Goal: Task Accomplishment & Management: Manage account settings

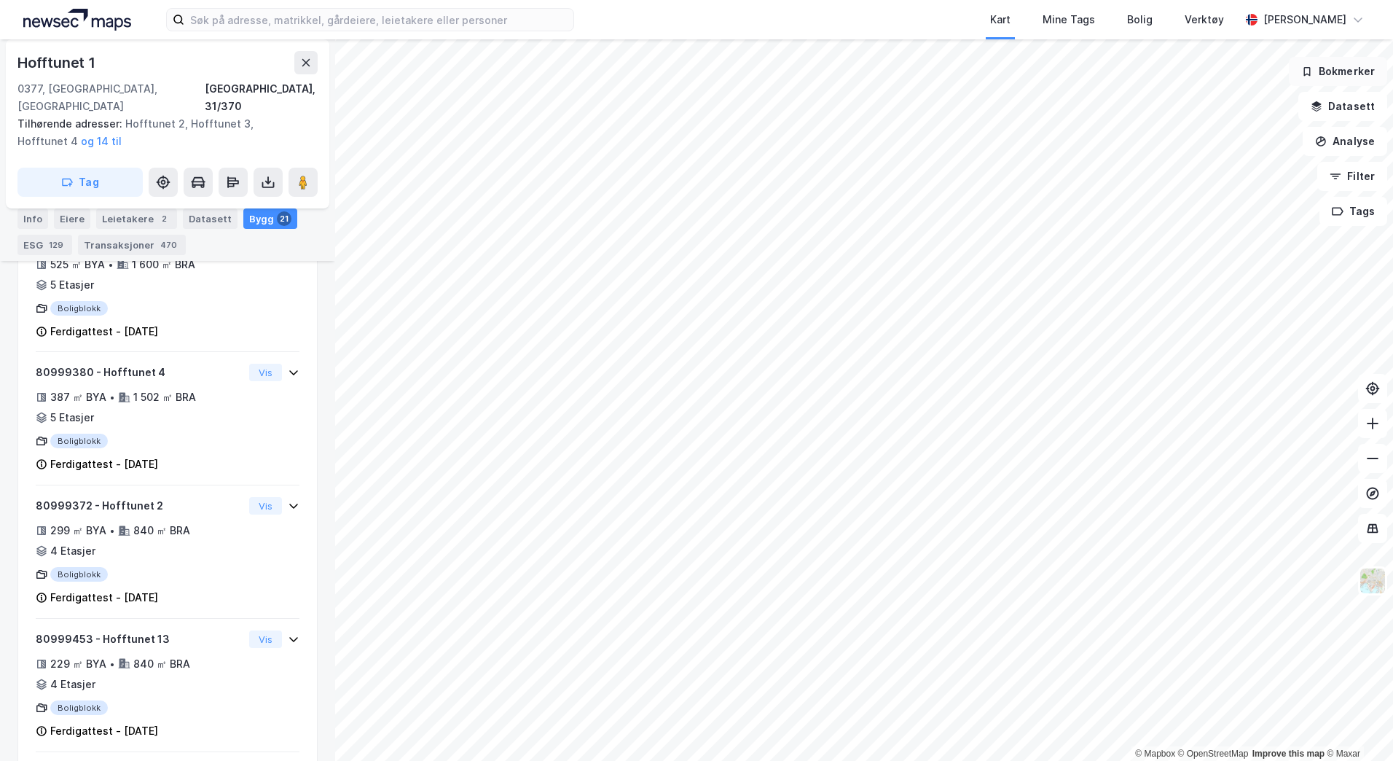
scroll to position [889, 0]
click at [1337, 74] on button "Bokmerker" at bounding box center [1338, 71] width 98 height 29
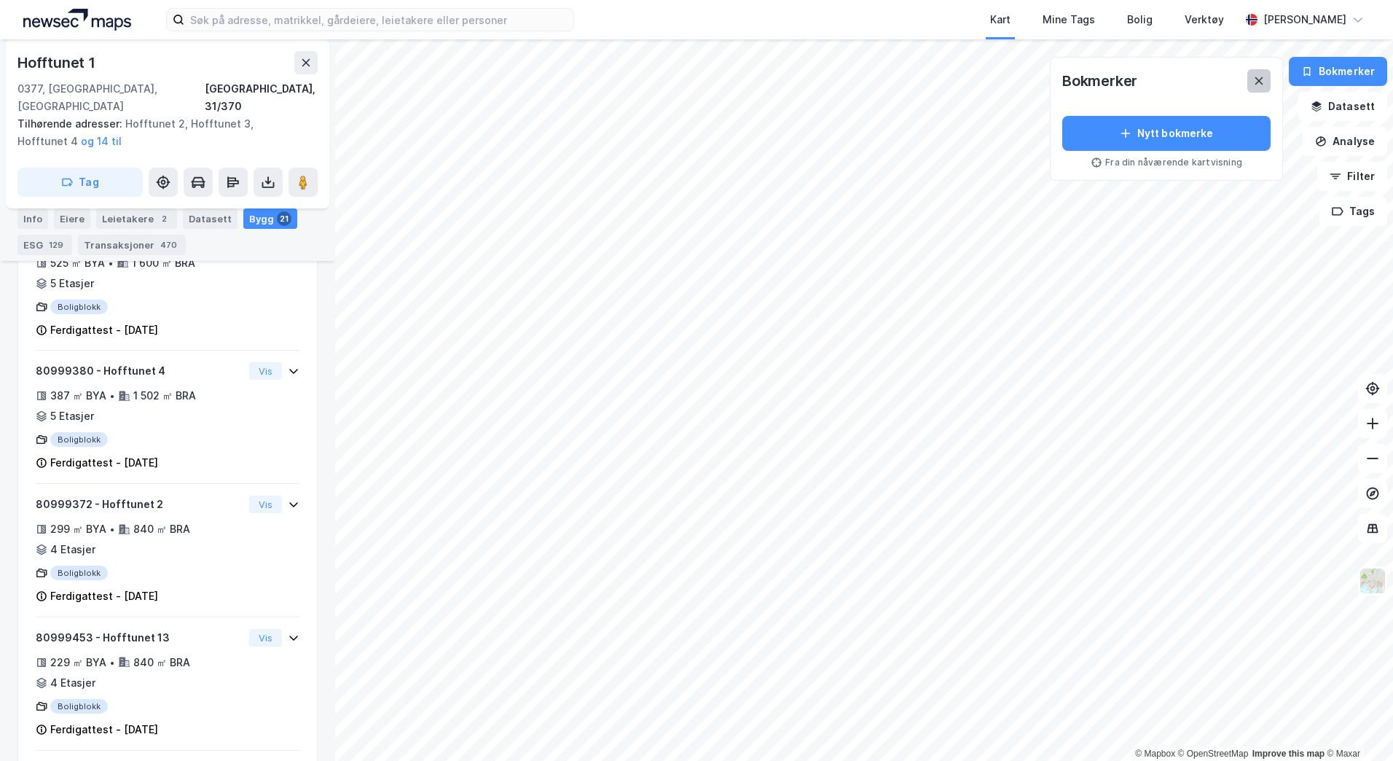
click at [1262, 77] on icon at bounding box center [1260, 81] width 12 height 12
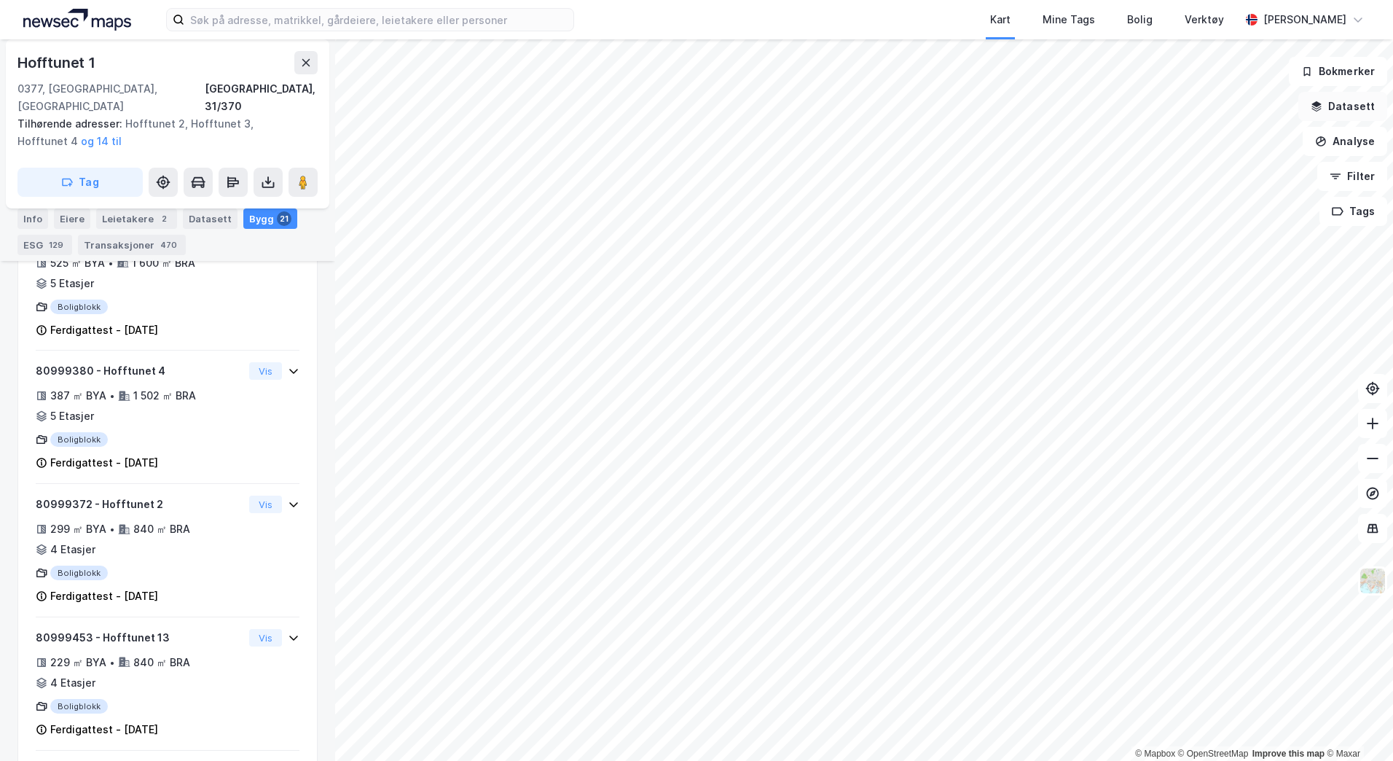
click at [1337, 114] on button "Datasett" at bounding box center [1343, 106] width 89 height 29
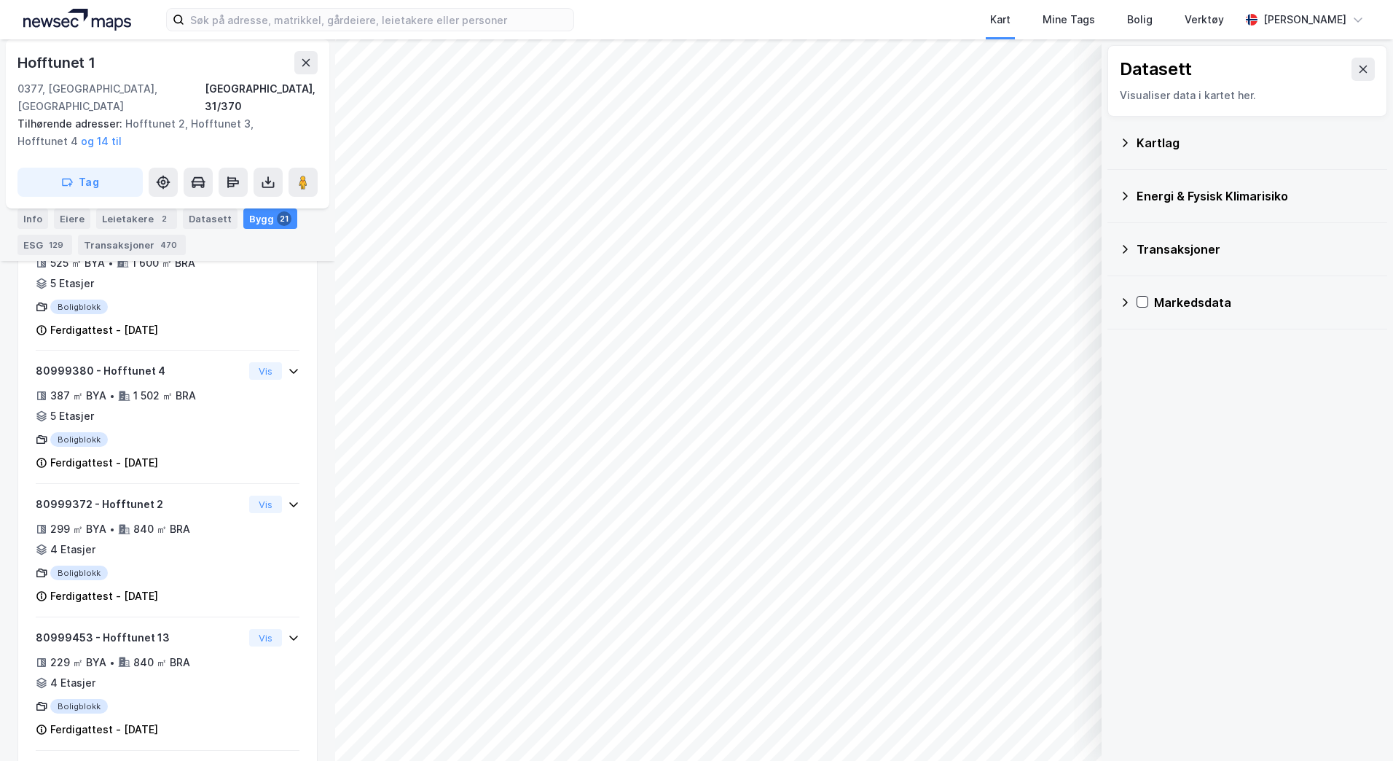
click at [1157, 136] on div "Kartlag" at bounding box center [1256, 142] width 239 height 17
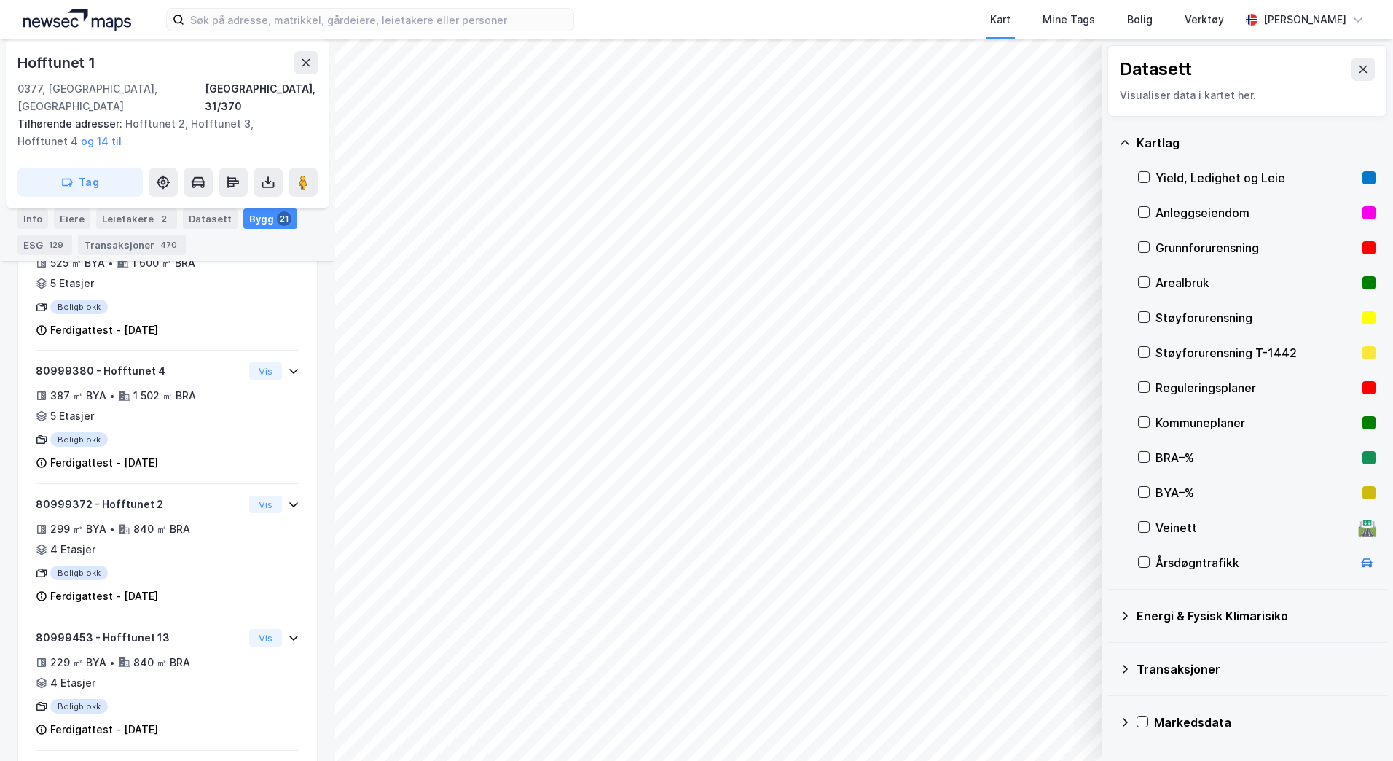
scroll to position [896, 0]
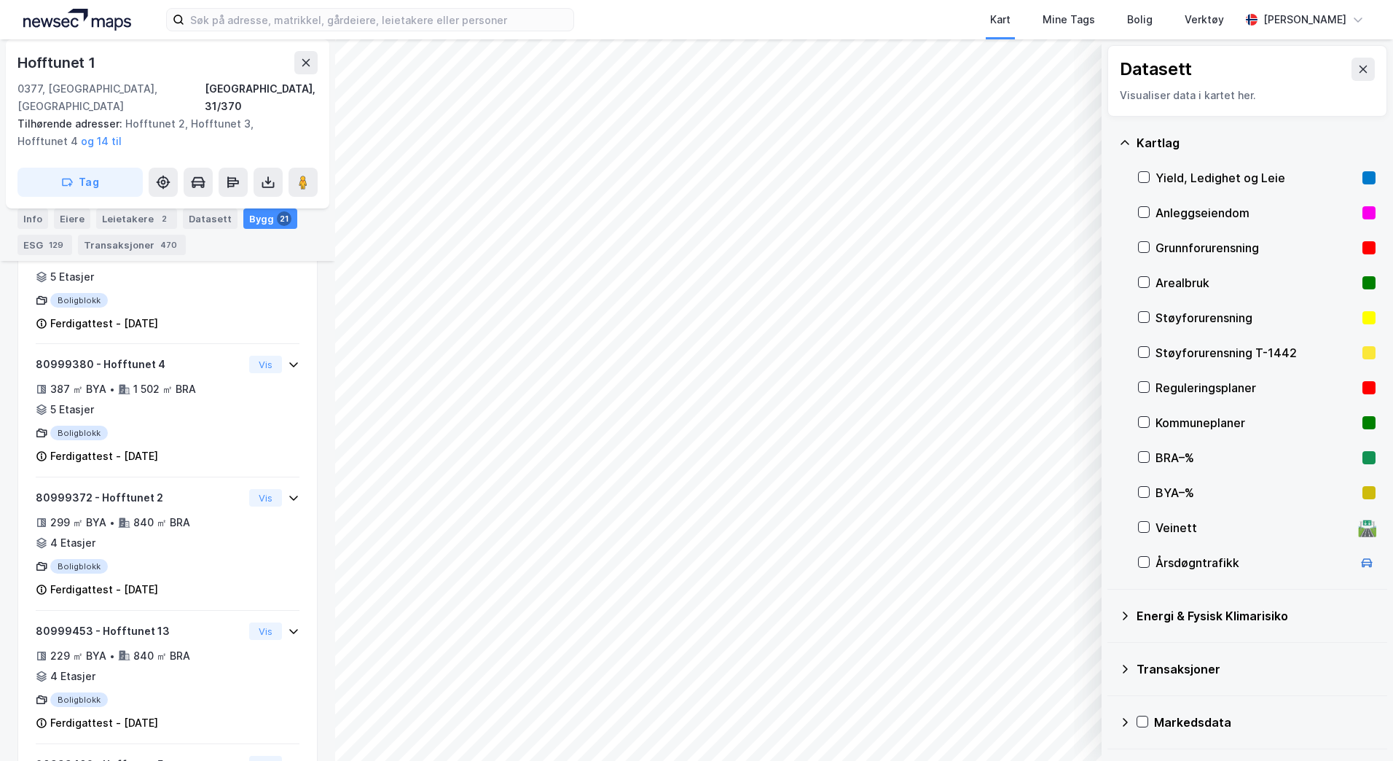
click at [323, 212] on div "© Mapbox © OpenStreetMap Improve this map © Maxar Datasett Visualiser data i ka…" at bounding box center [696, 399] width 1393 height 721
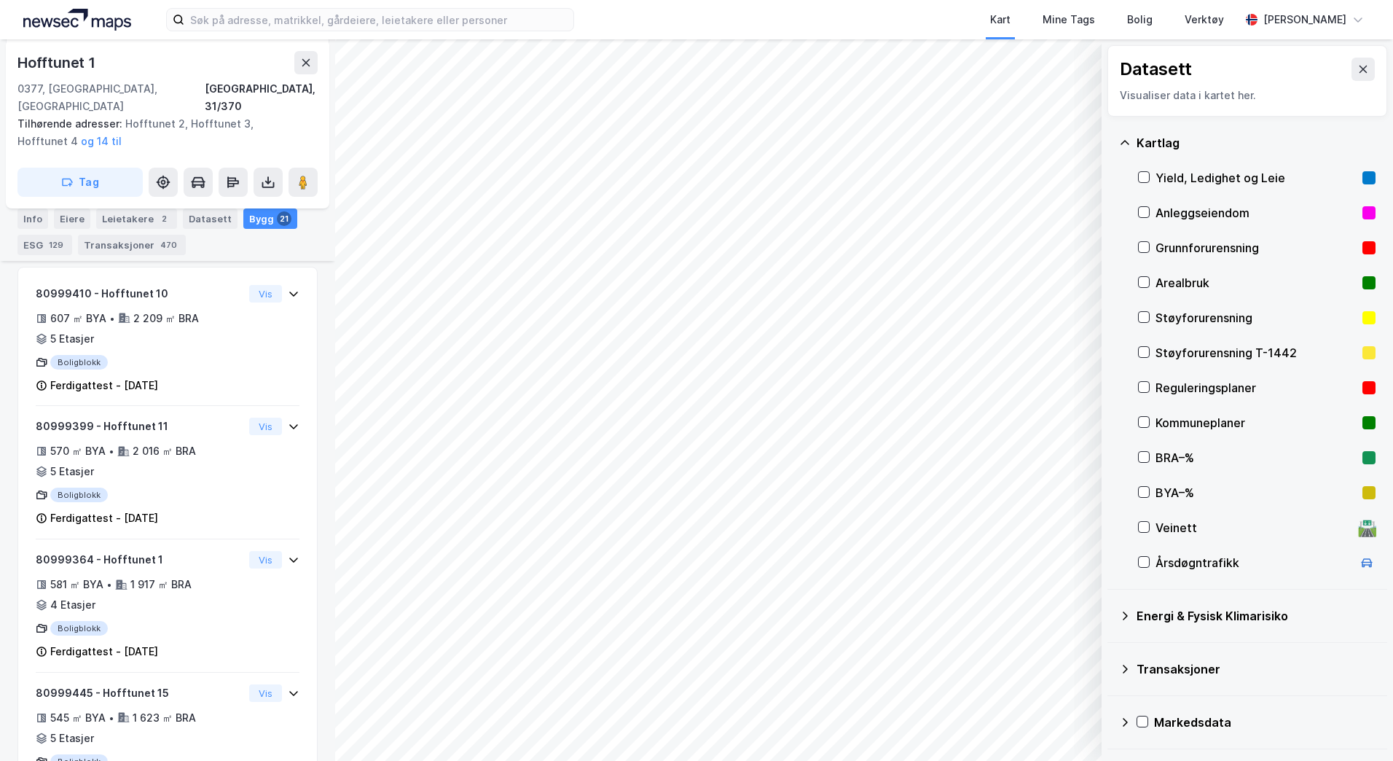
scroll to position [308, 0]
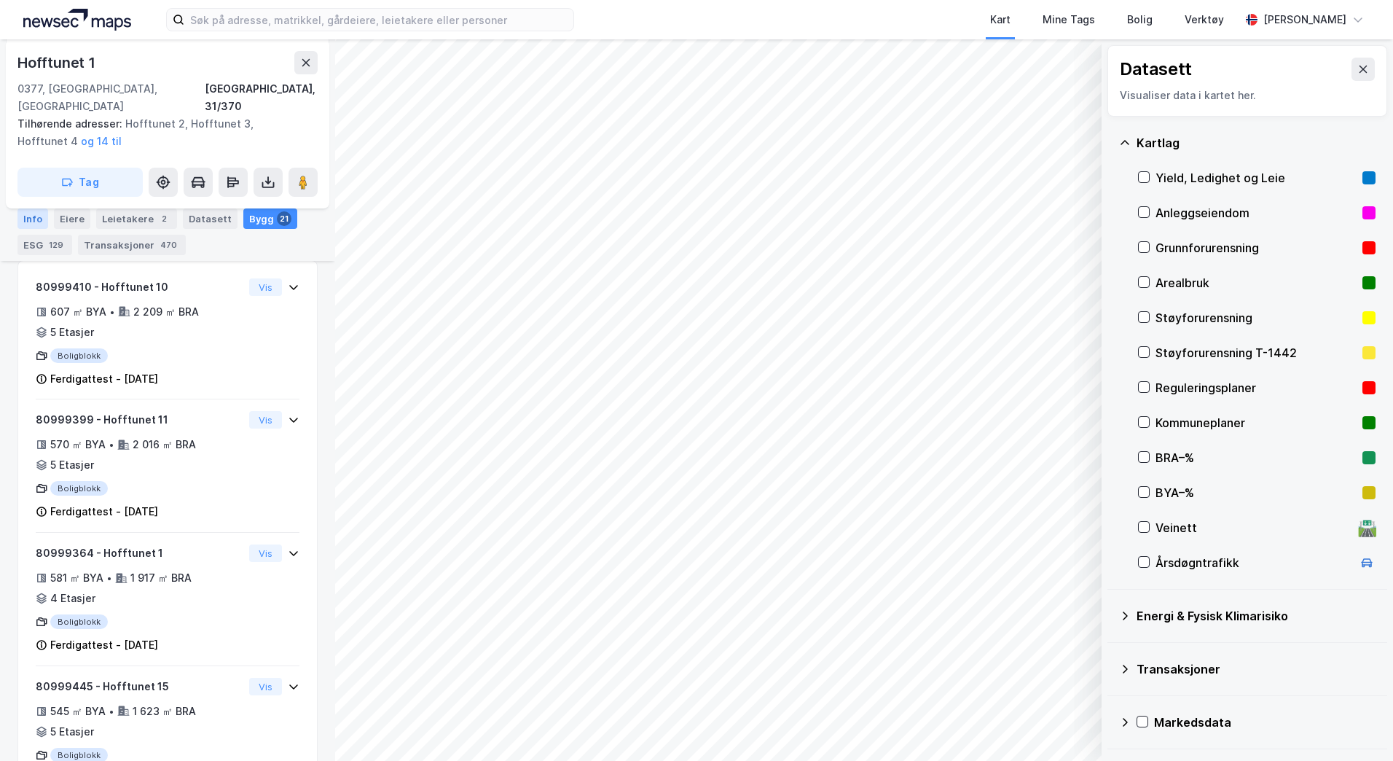
click at [34, 214] on div "Info" at bounding box center [32, 218] width 31 height 20
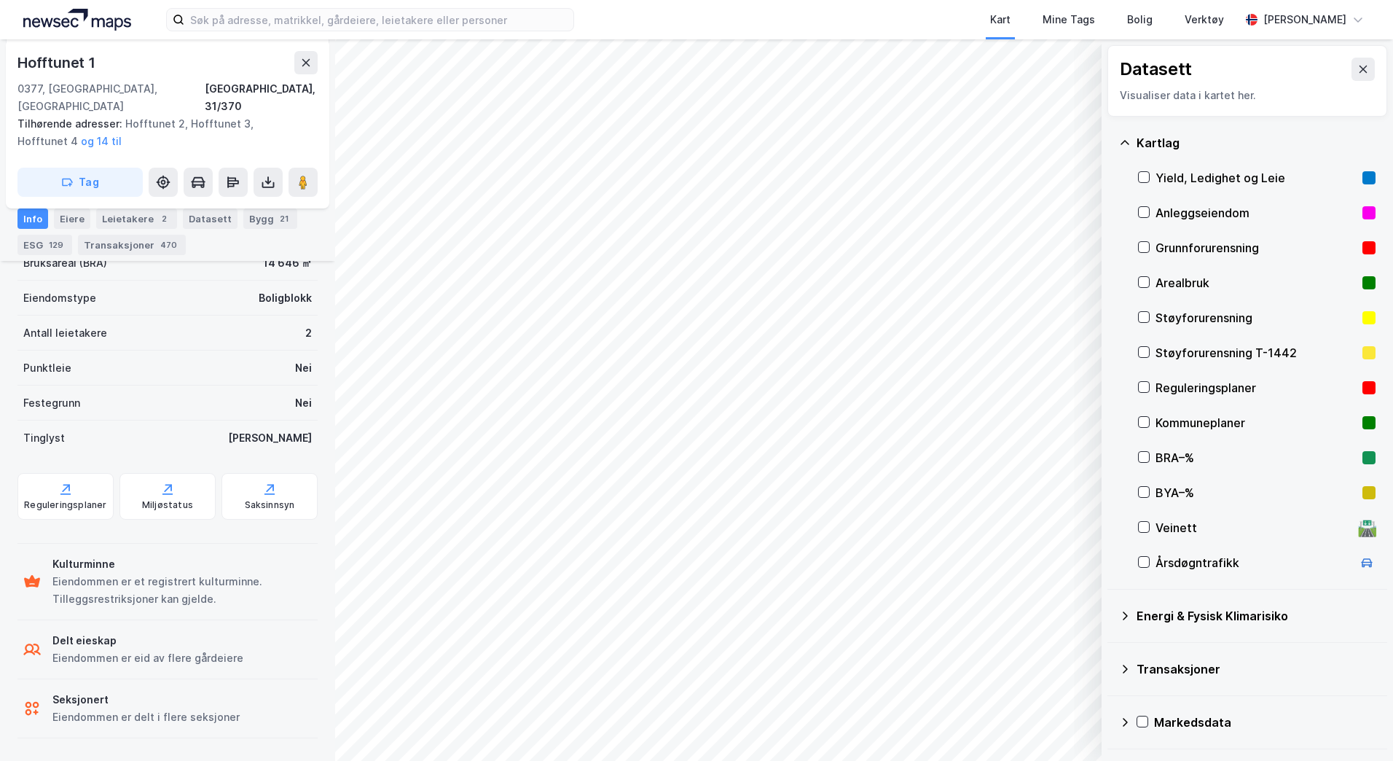
scroll to position [291, 0]
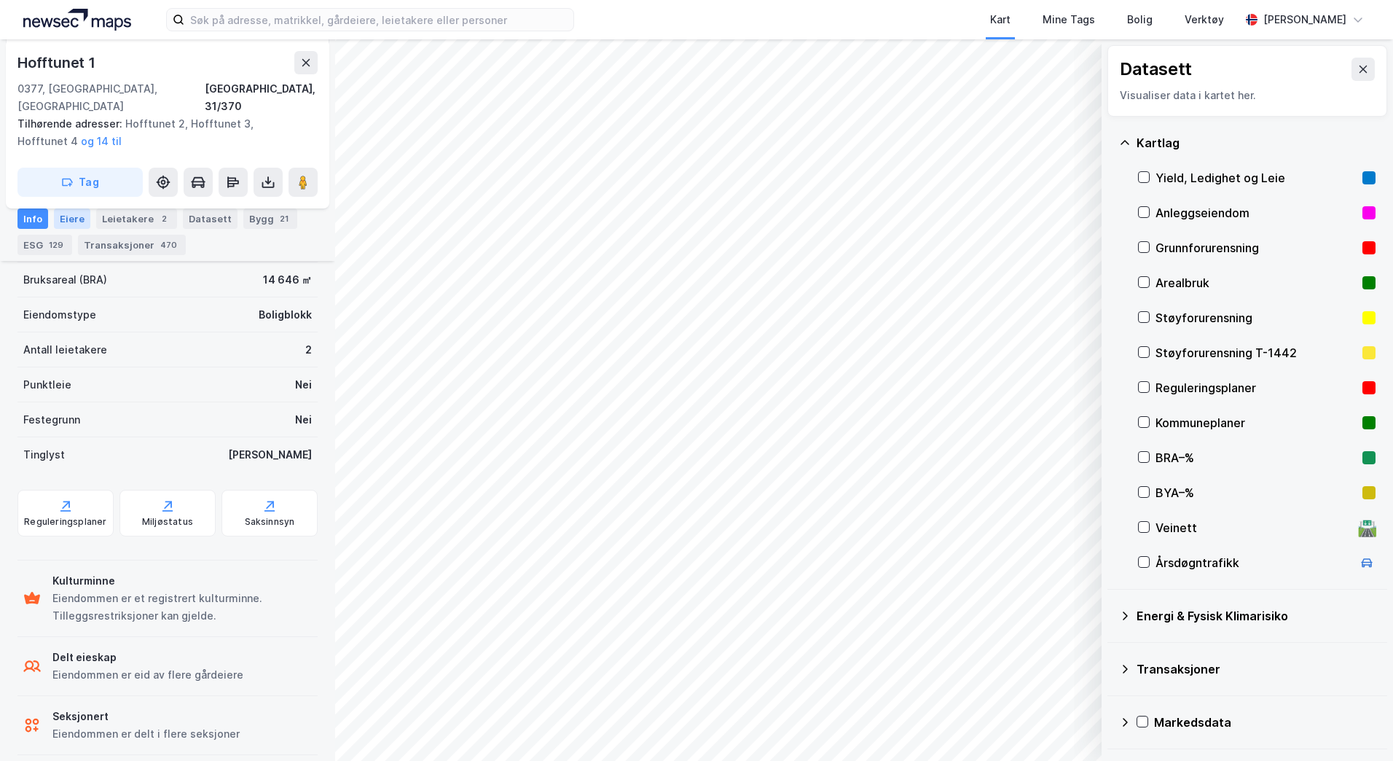
click at [71, 218] on div "Eiere" at bounding box center [72, 218] width 36 height 20
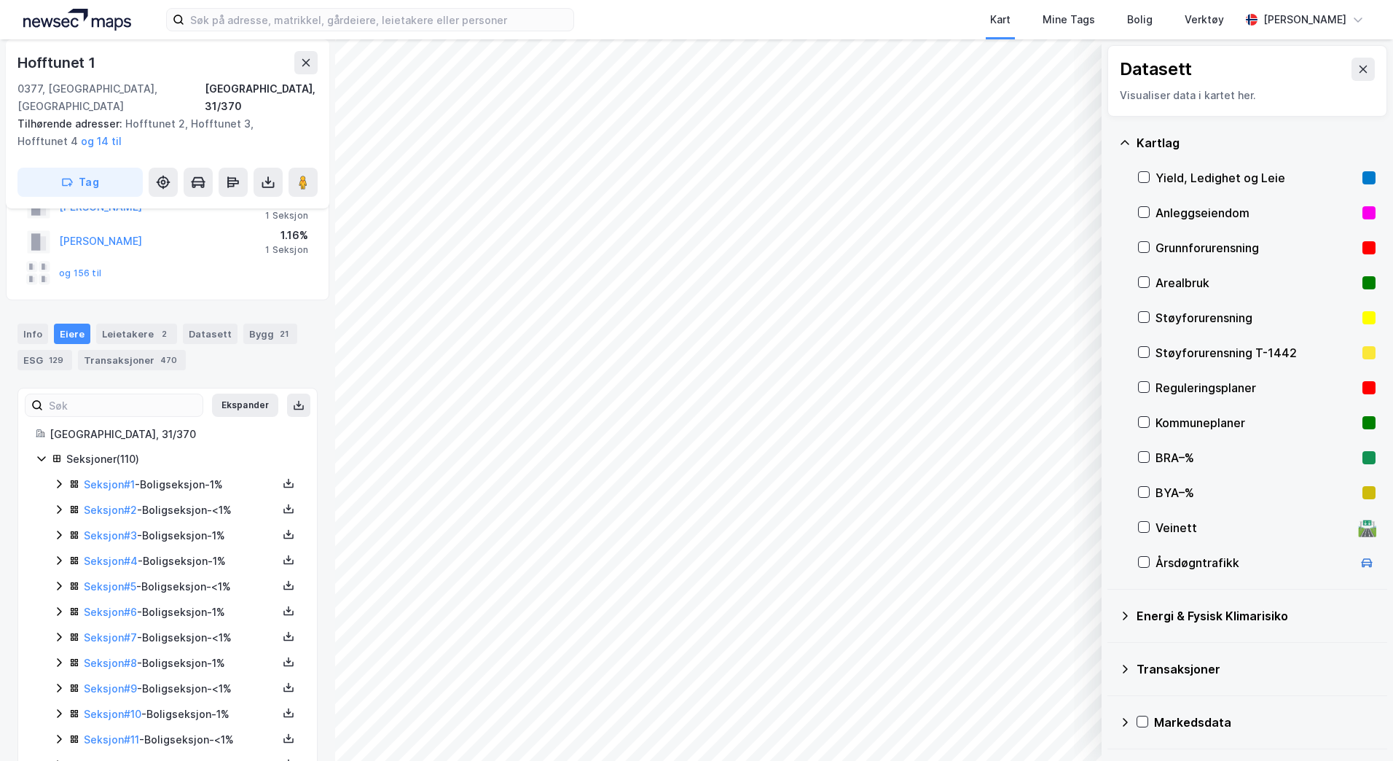
scroll to position [167, 0]
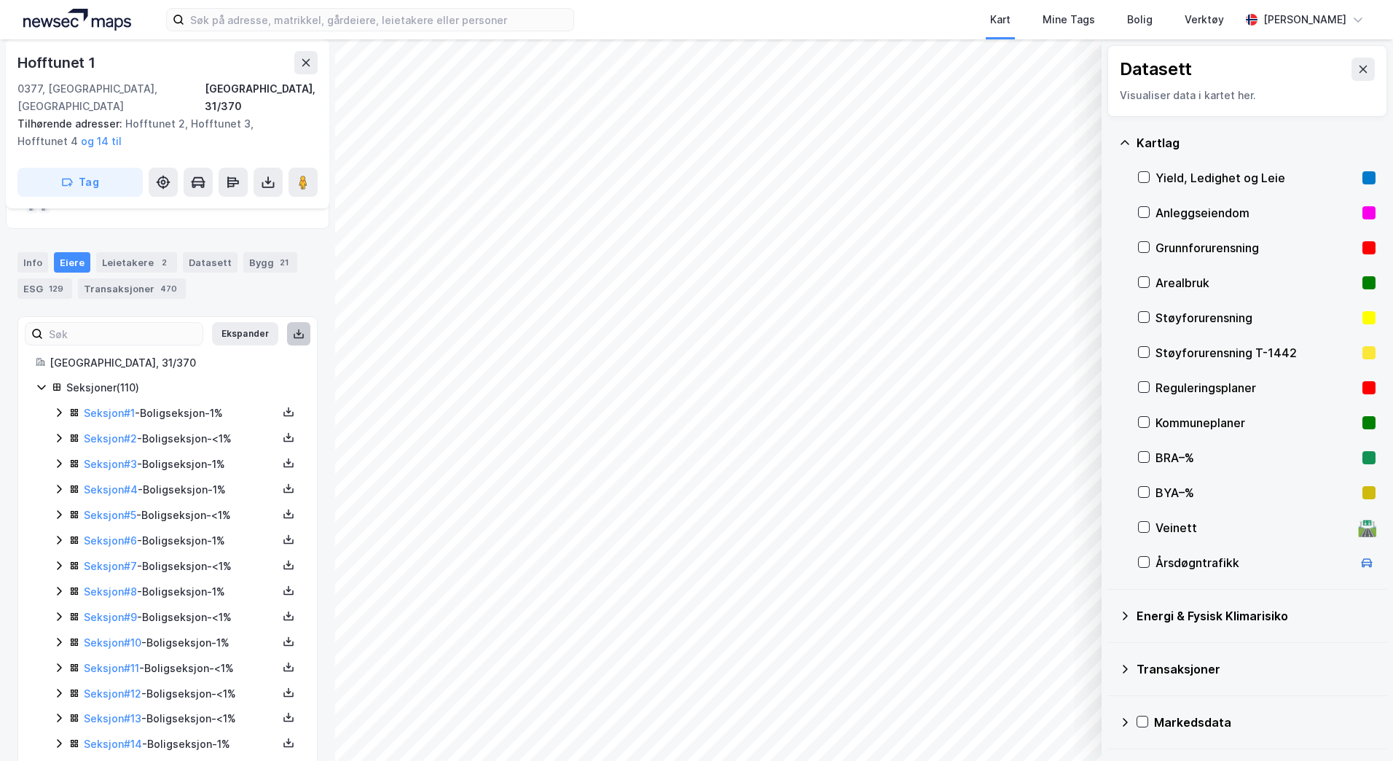
click at [297, 332] on icon at bounding box center [299, 333] width 5 height 3
click at [163, 175] on icon at bounding box center [163, 182] width 15 height 15
click at [164, 175] on icon at bounding box center [163, 182] width 15 height 15
click at [197, 177] on icon at bounding box center [198, 181] width 12 height 9
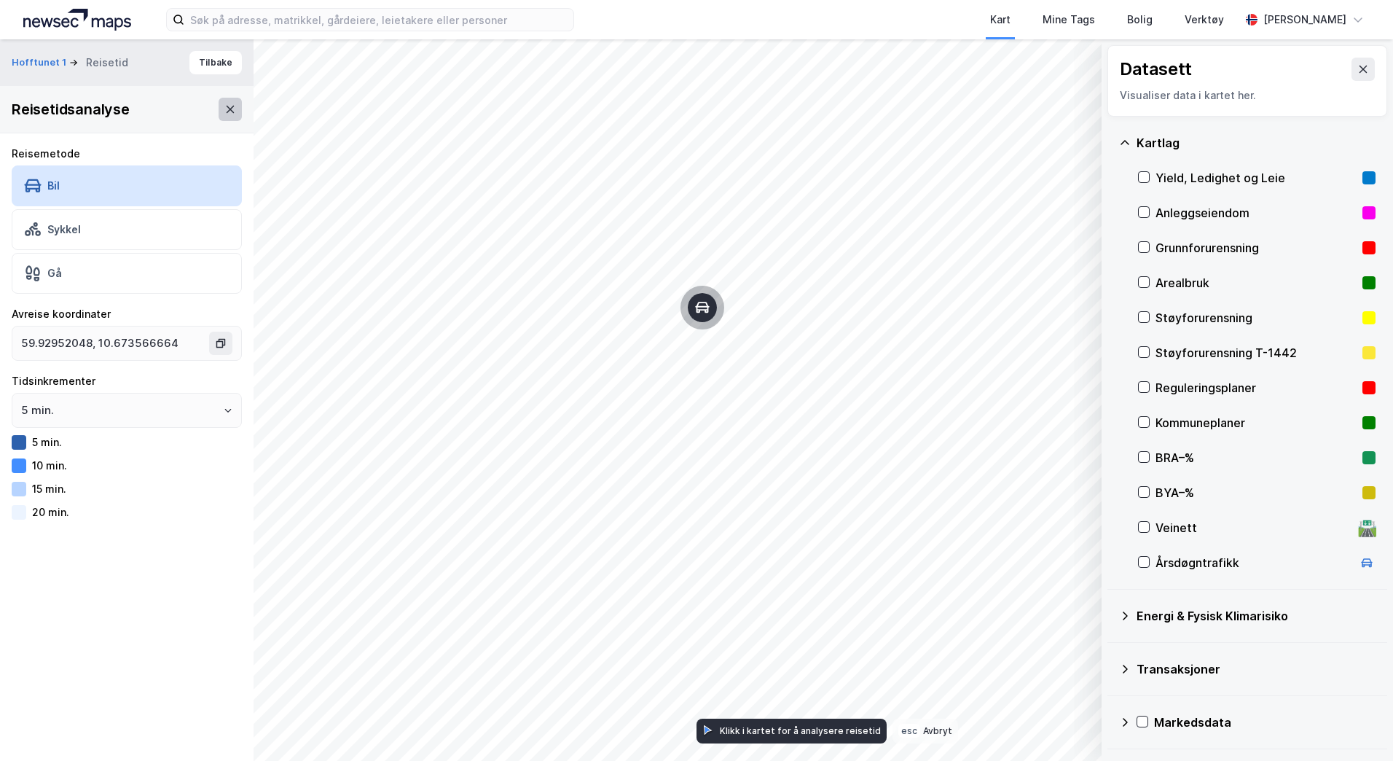
click at [224, 113] on icon at bounding box center [230, 109] width 12 height 12
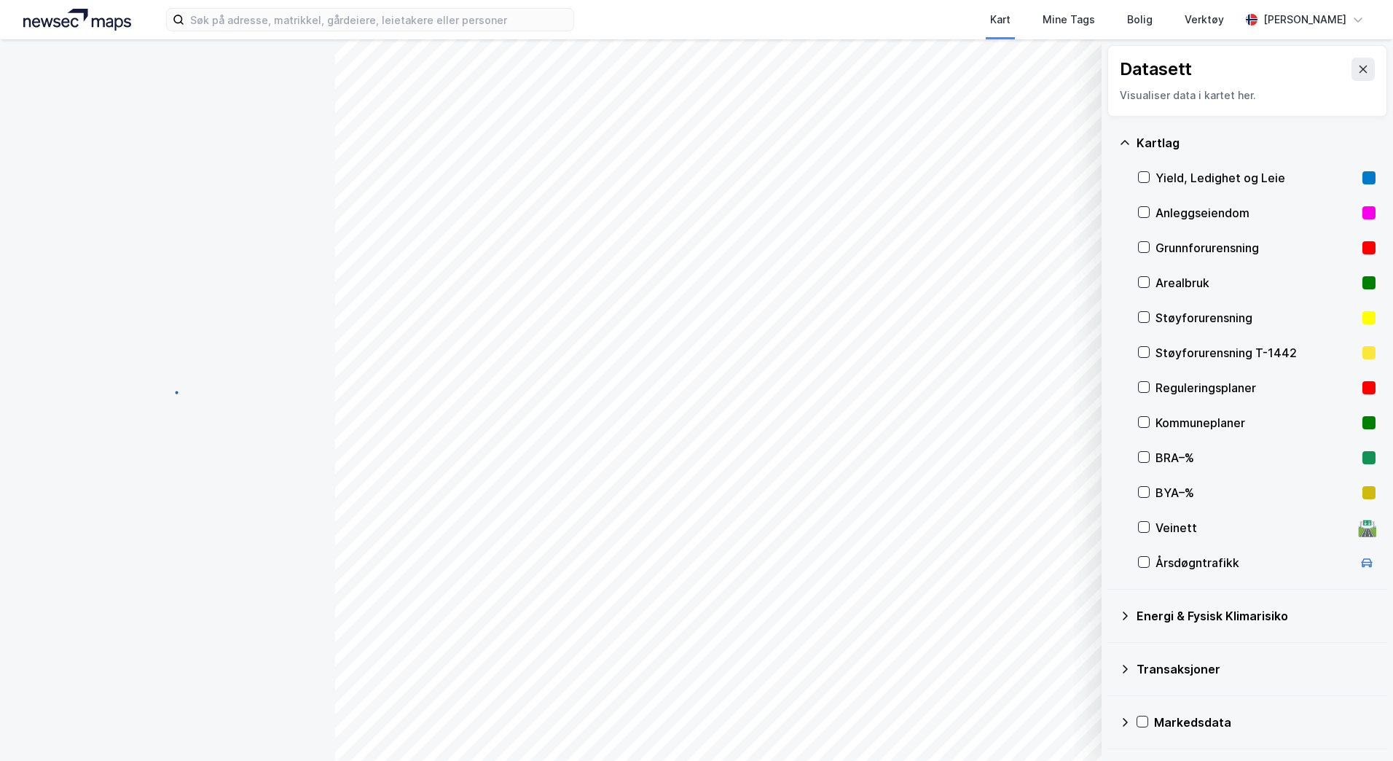
scroll to position [167, 0]
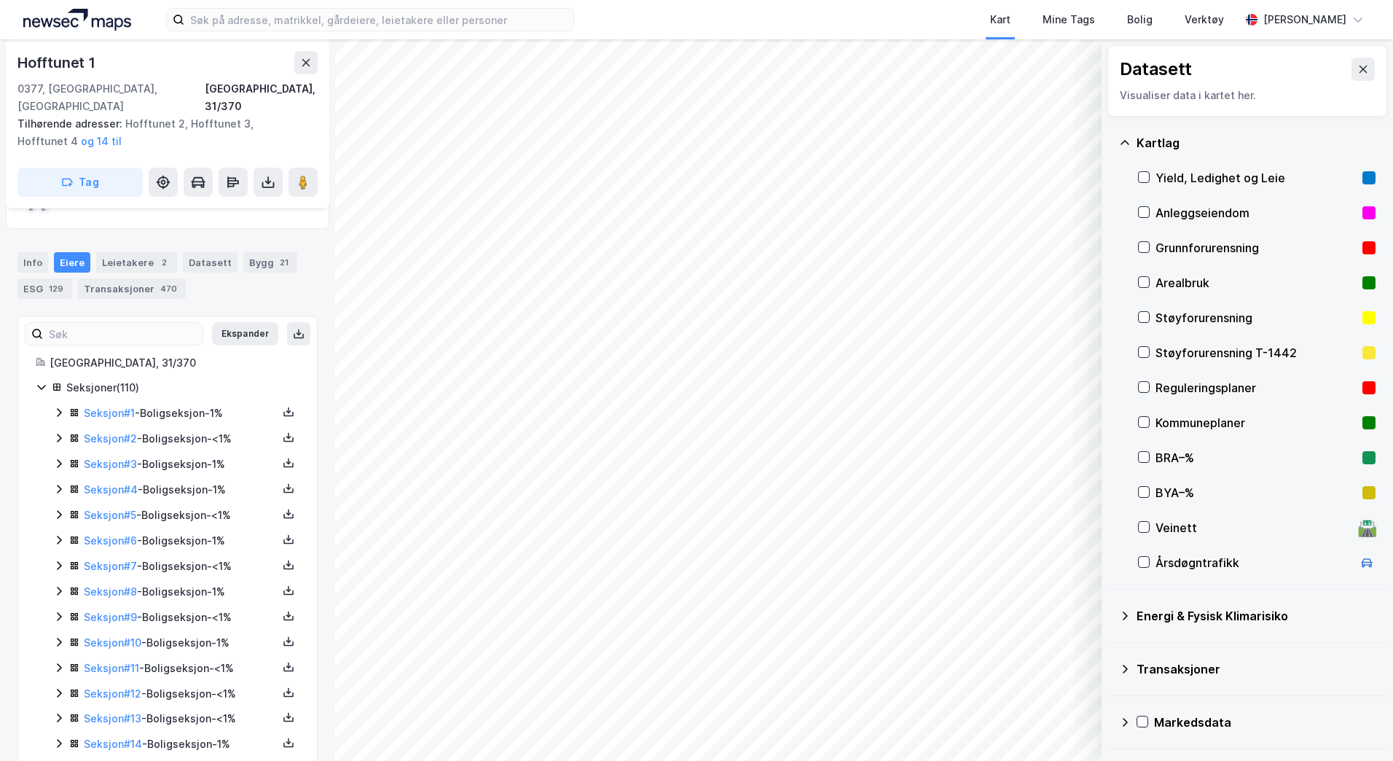
click at [31, 256] on div "Info [PERSON_NAME] 2 Datasett Bygg 21 ESG 129 Transaksjoner 470" at bounding box center [167, 275] width 300 height 47
click at [269, 175] on icon at bounding box center [268, 182] width 15 height 15
click at [309, 63] on icon at bounding box center [306, 63] width 12 height 12
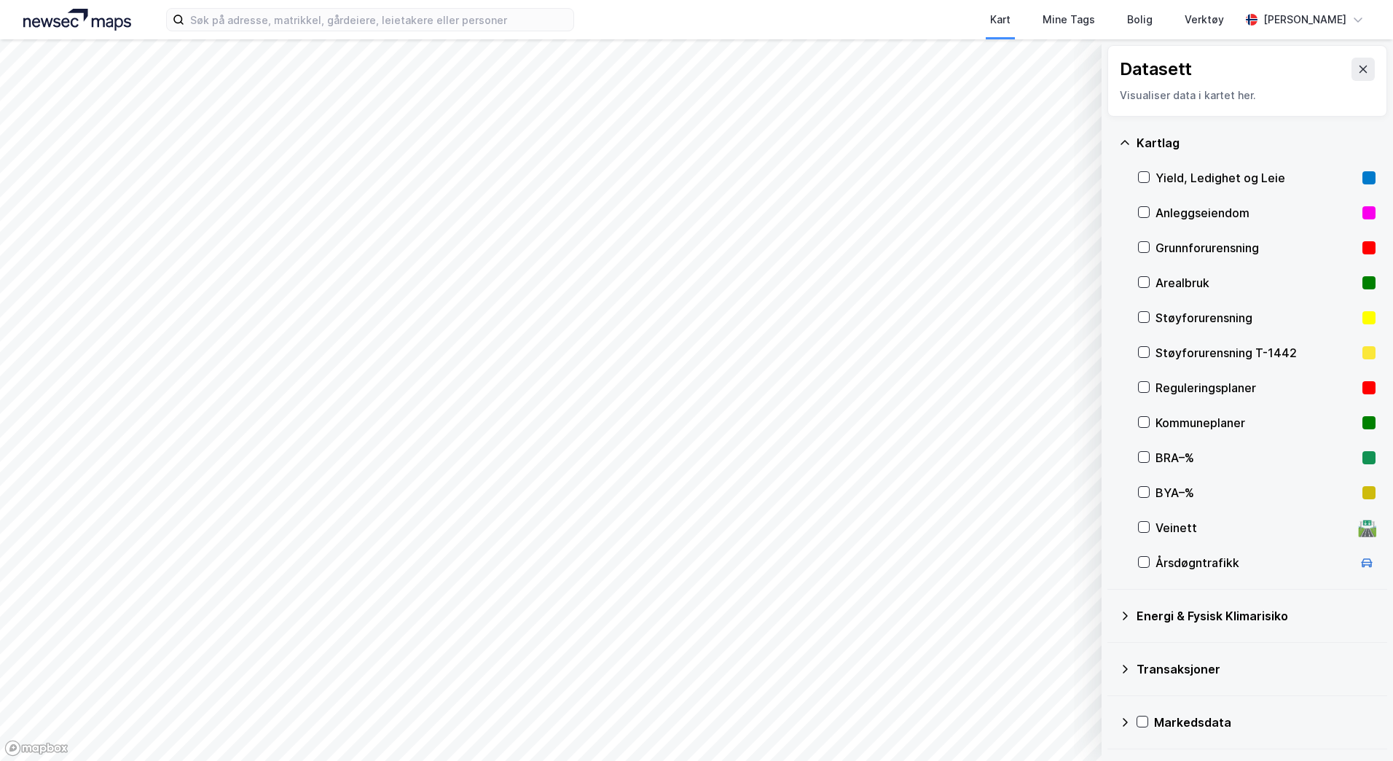
click at [1153, 616] on div "Energi & Fysisk Klimarisiko" at bounding box center [1256, 615] width 239 height 17
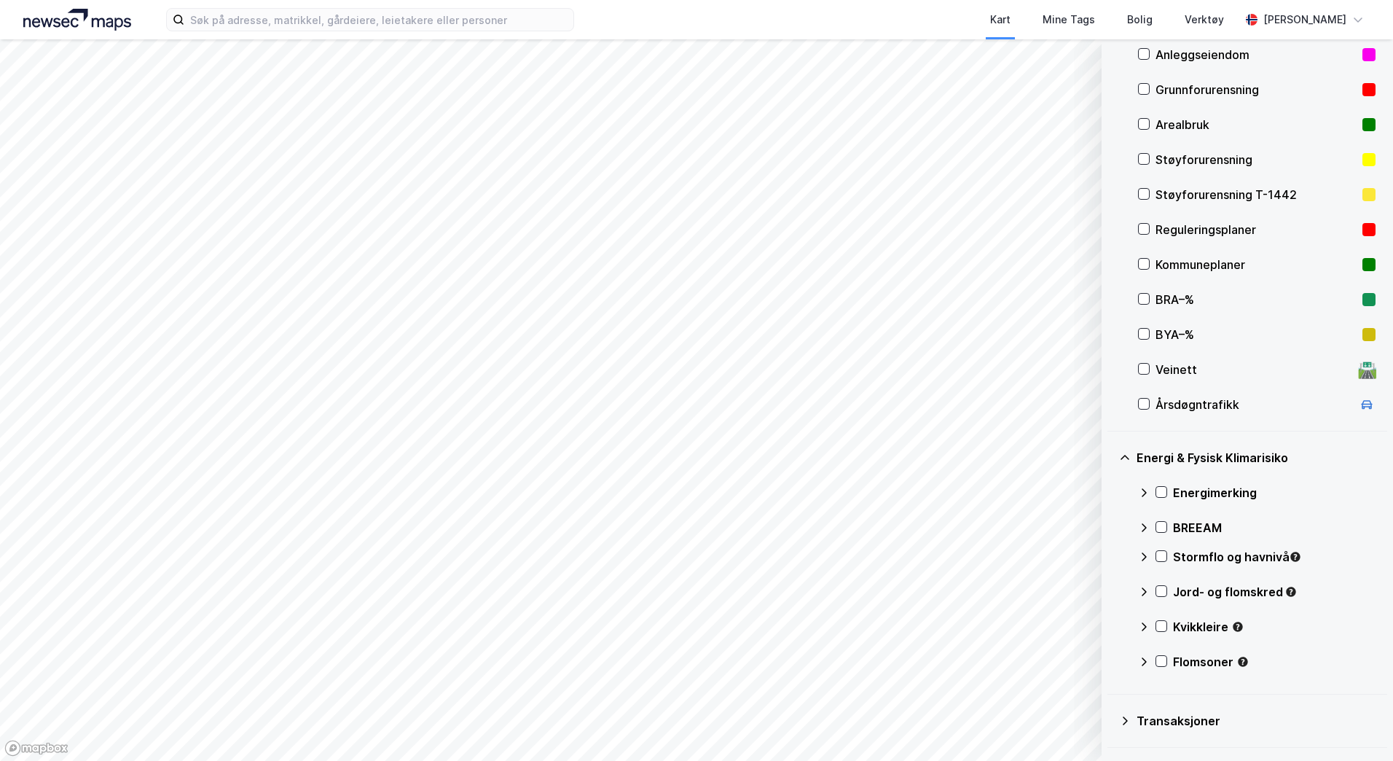
scroll to position [192, 0]
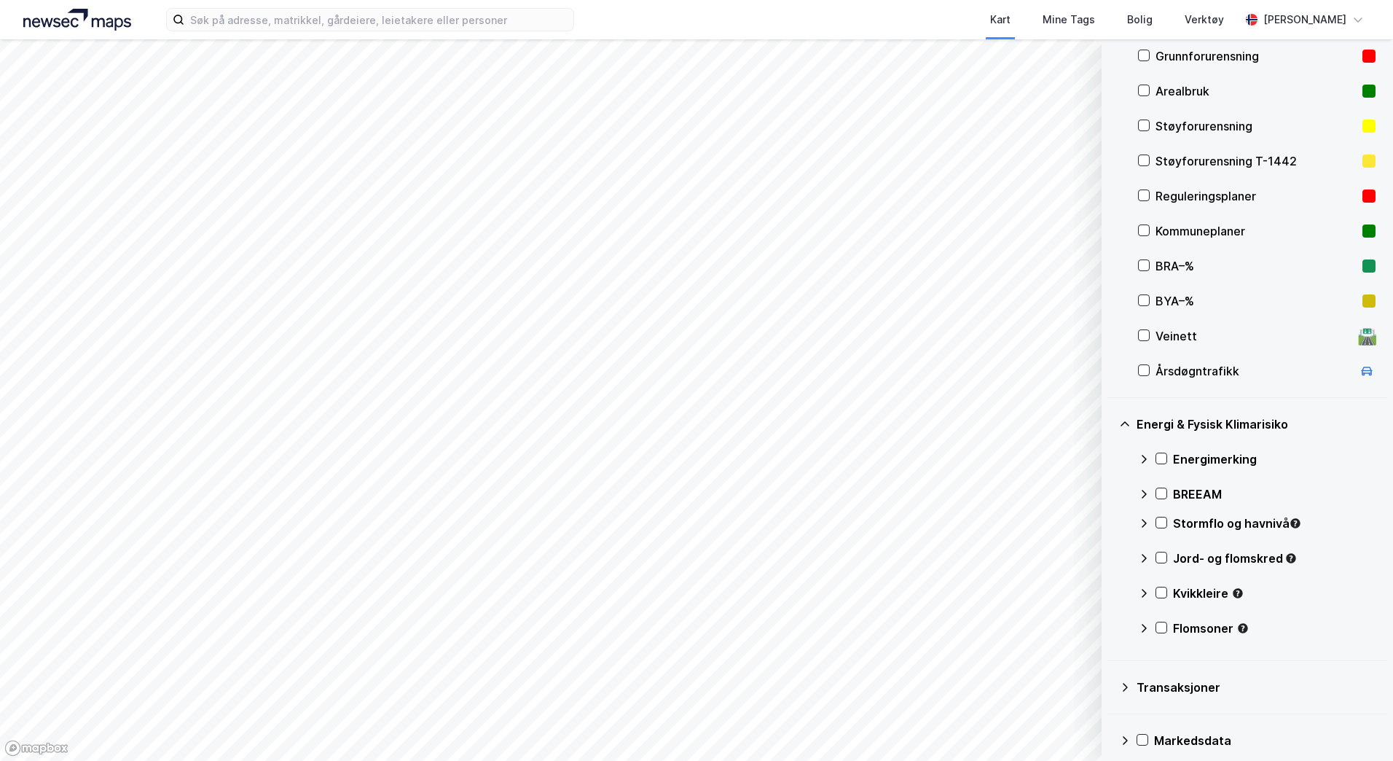
click at [1141, 589] on icon at bounding box center [1144, 593] width 12 height 12
click at [1160, 589] on icon at bounding box center [1162, 592] width 10 height 10
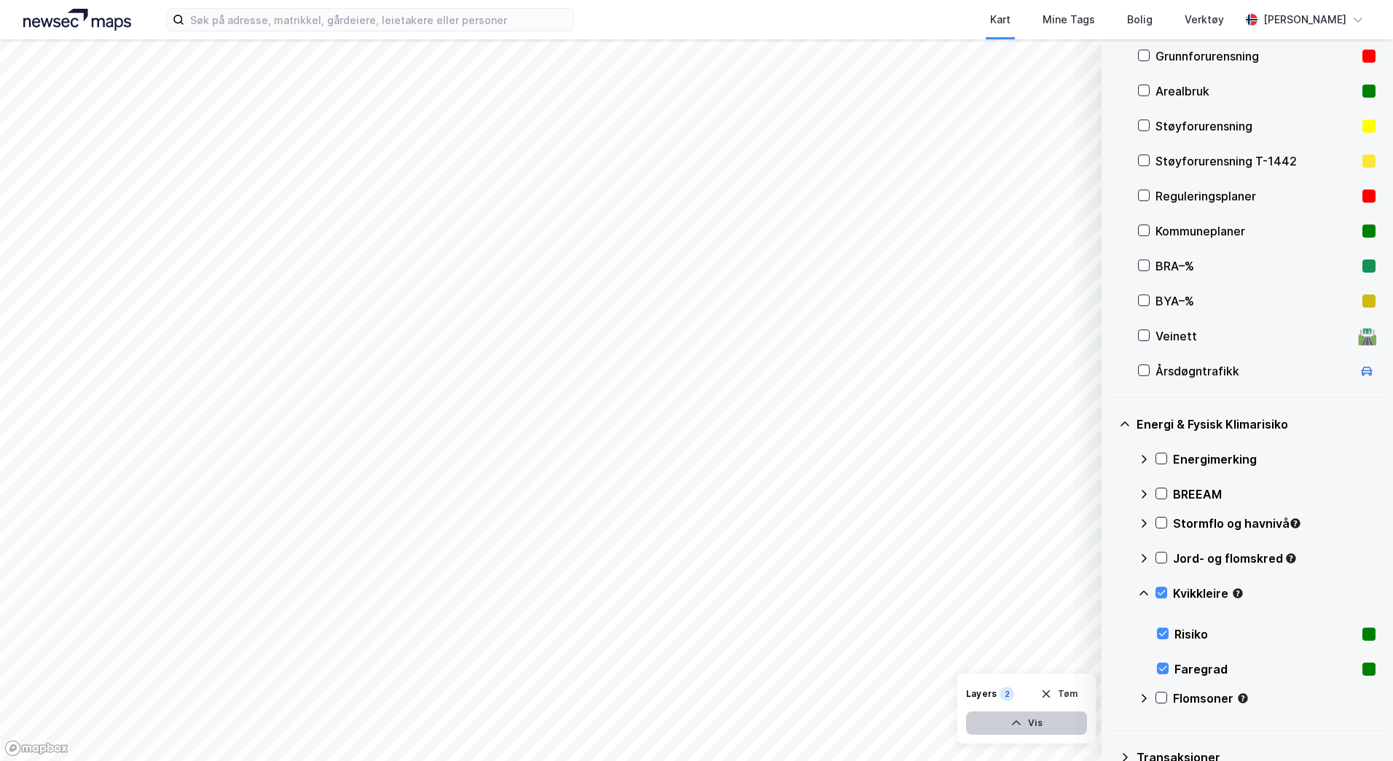
click at [1045, 727] on button "Vis" at bounding box center [1026, 722] width 121 height 23
click at [829, 0] on html "Kart Mine Tags Bolig Verktøy [PERSON_NAME] © Mapbox © OpenStreetMap Improve thi…" at bounding box center [696, 380] width 1393 height 761
click at [1028, 652] on button at bounding box center [1020, 655] width 23 height 23
click at [959, 694] on div "Dataset Faregrad" at bounding box center [949, 690] width 120 height 23
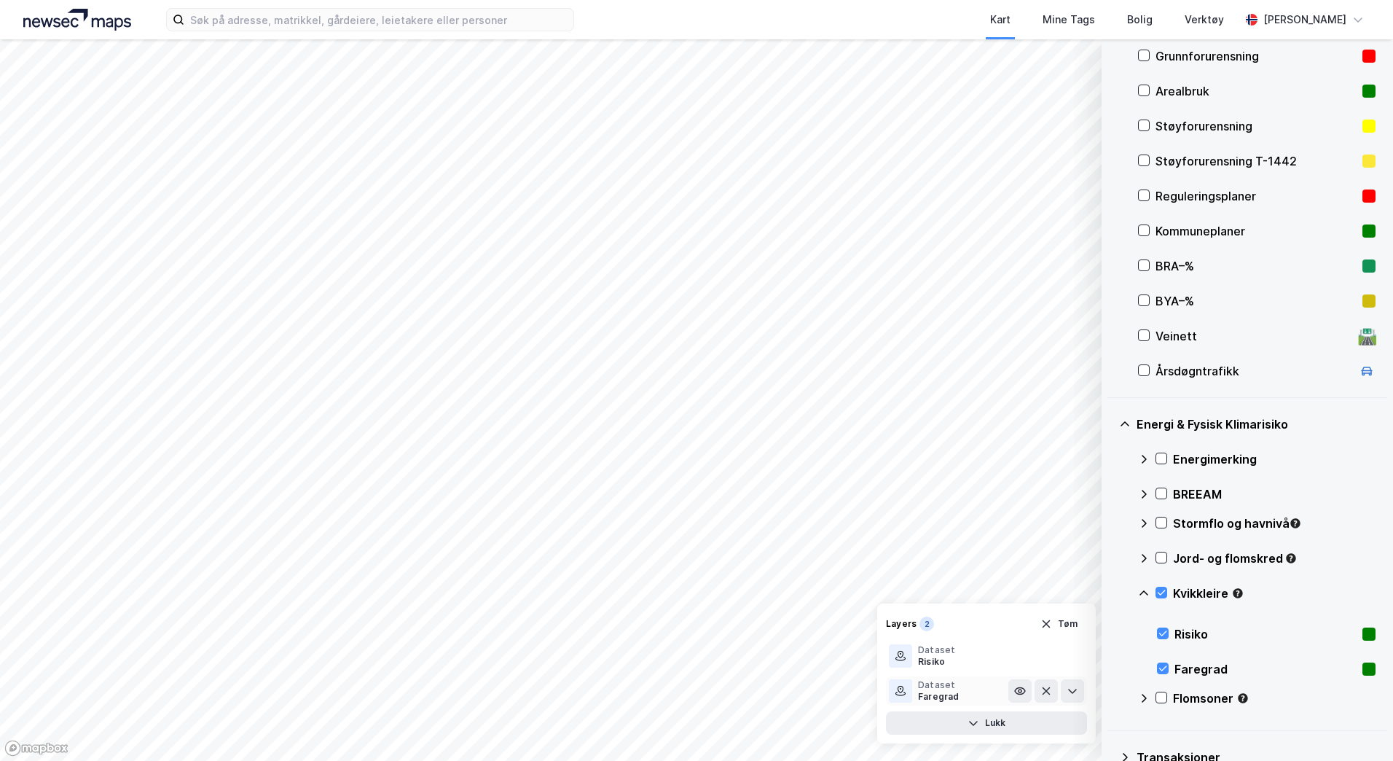
click at [959, 694] on div "Dataset Faregrad" at bounding box center [949, 690] width 120 height 23
click at [1160, 696] on icon at bounding box center [1162, 697] width 10 height 10
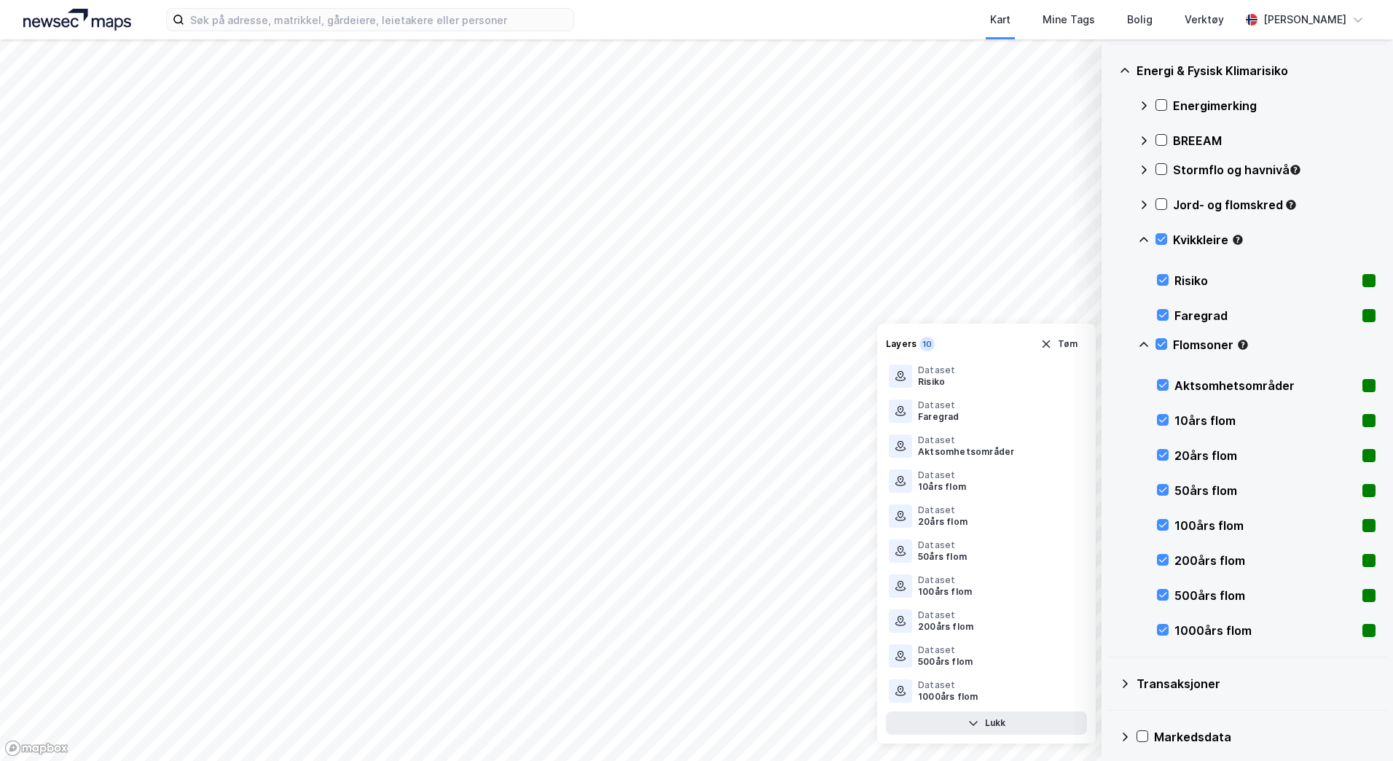
scroll to position [548, 0]
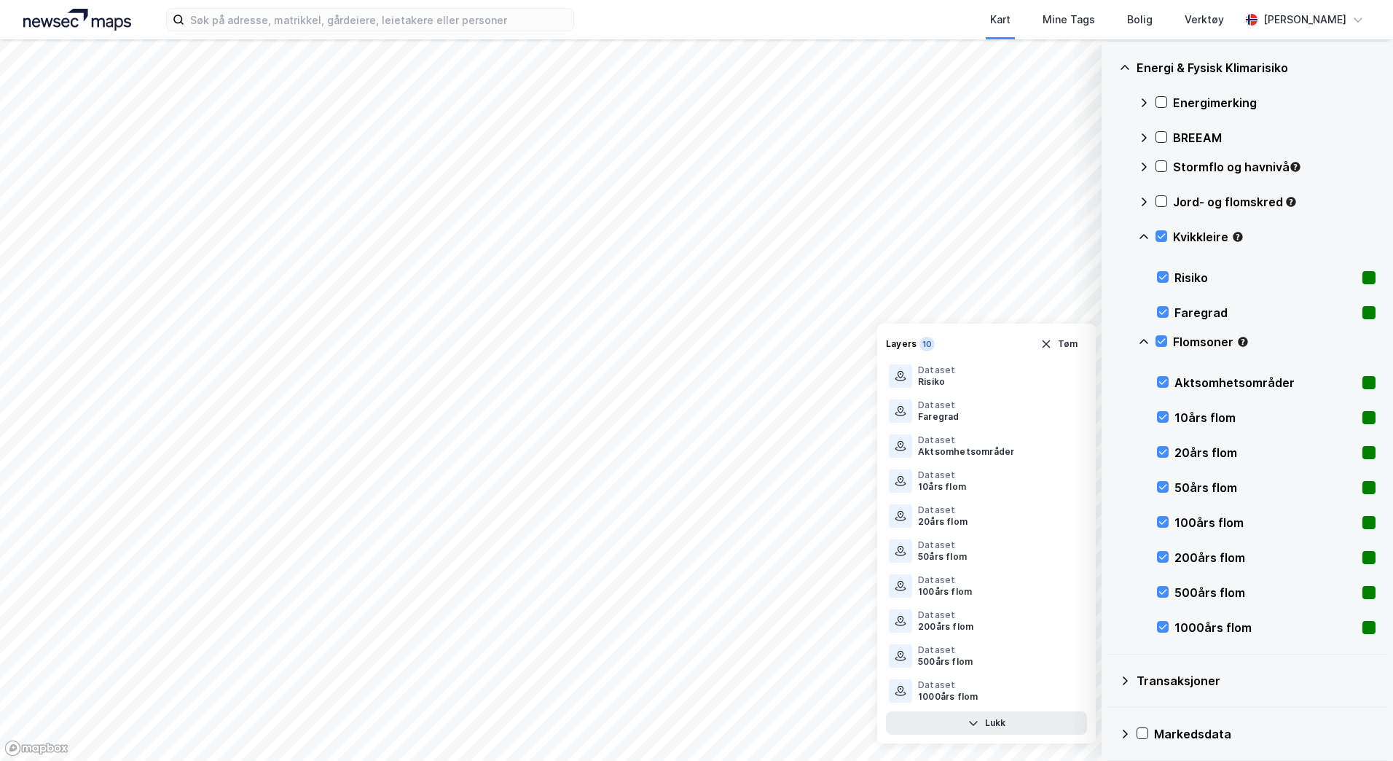
click at [0, 0] on html "Kart Mine Tags Bolig Verktøy [PERSON_NAME] © Mapbox © OpenStreetMap Improve thi…" at bounding box center [696, 380] width 1393 height 761
click at [1076, 392] on div "© Mapbox © OpenStreetMap Improve this map © Maxar Datasett Visualiser data i ka…" at bounding box center [696, 399] width 1393 height 721
click at [806, 8] on div "Kart Mine Tags Bolig Verktøy [PERSON_NAME] © Mapbox © OpenStreetMap Improve thi…" at bounding box center [696, 380] width 1393 height 761
click at [1045, 345] on icon "button" at bounding box center [1047, 344] width 12 height 12
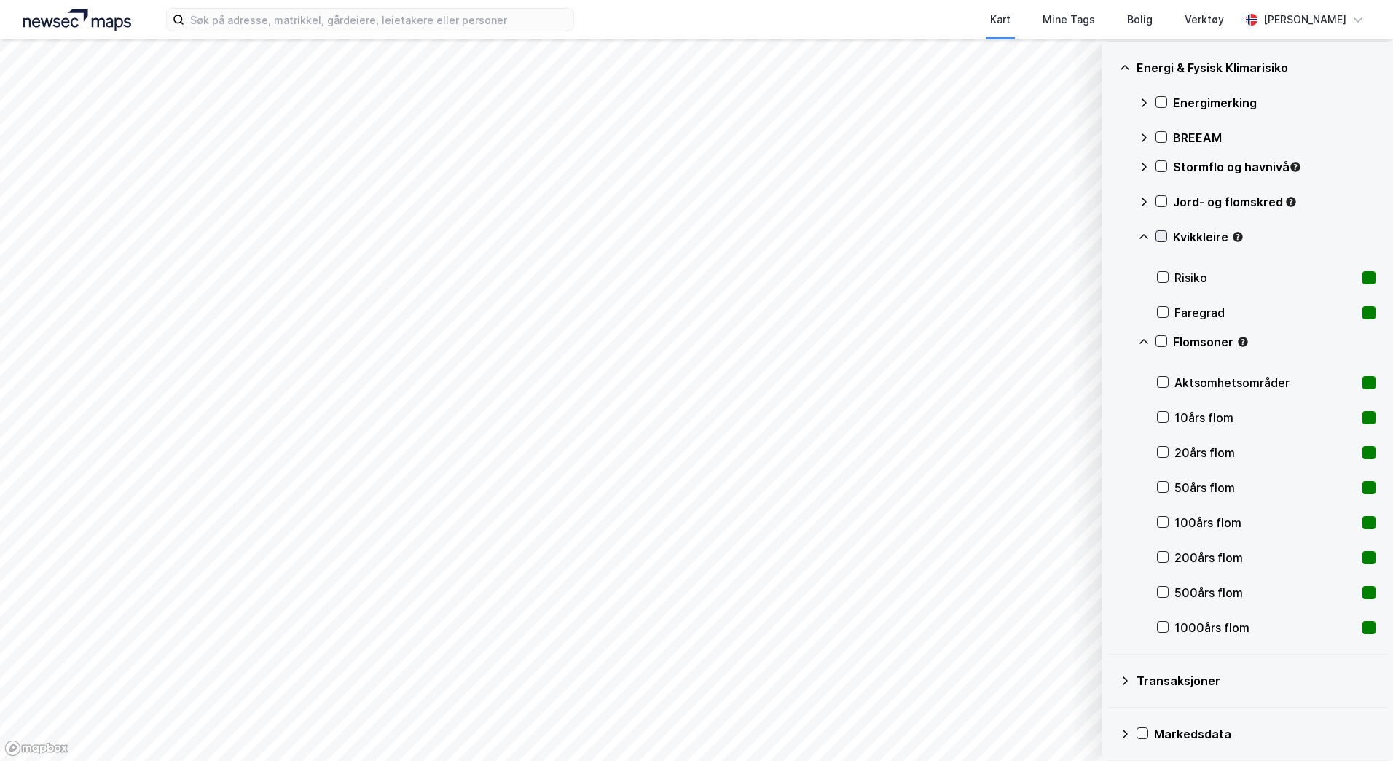
click at [1164, 237] on icon at bounding box center [1162, 236] width 10 height 10
click at [1158, 341] on icon at bounding box center [1162, 341] width 10 height 10
click at [50, 25] on img at bounding box center [77, 20] width 108 height 22
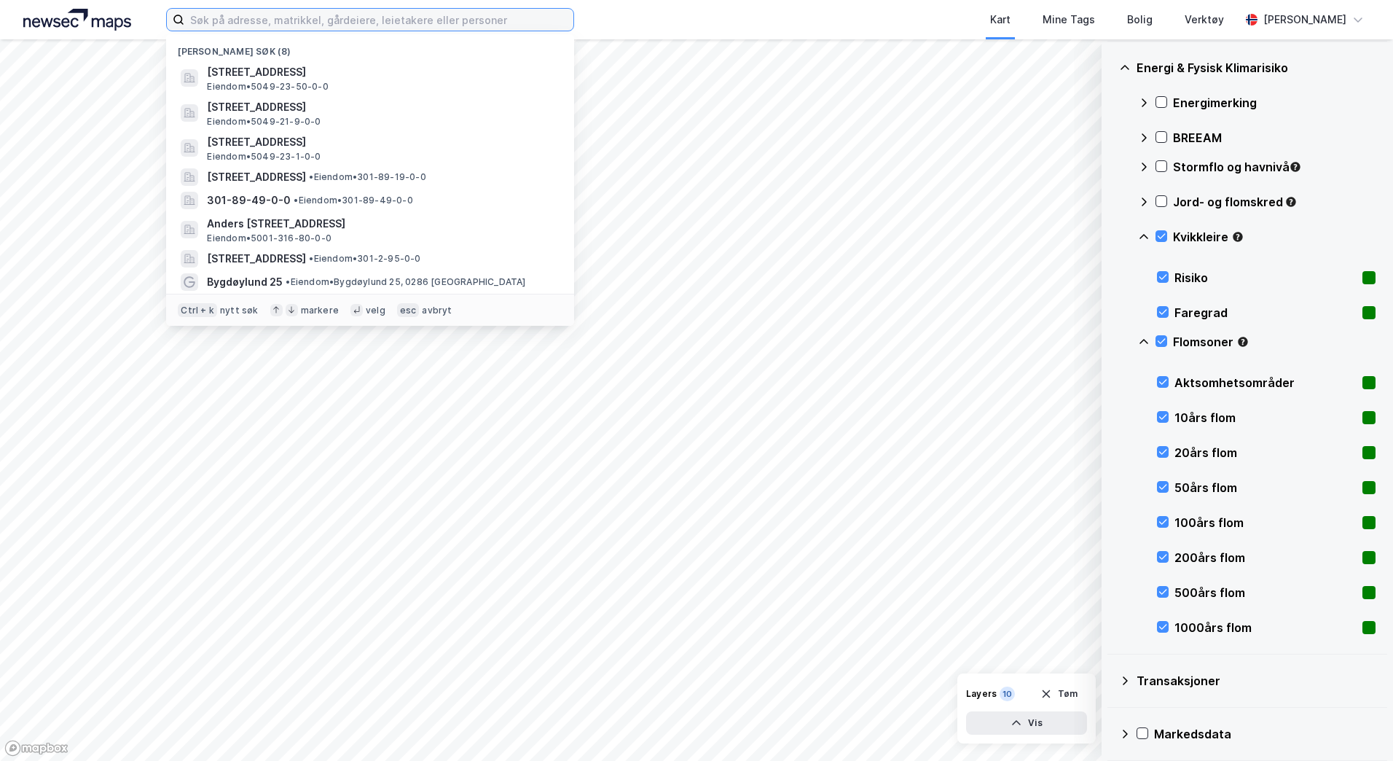
click at [242, 26] on input at bounding box center [378, 20] width 389 height 22
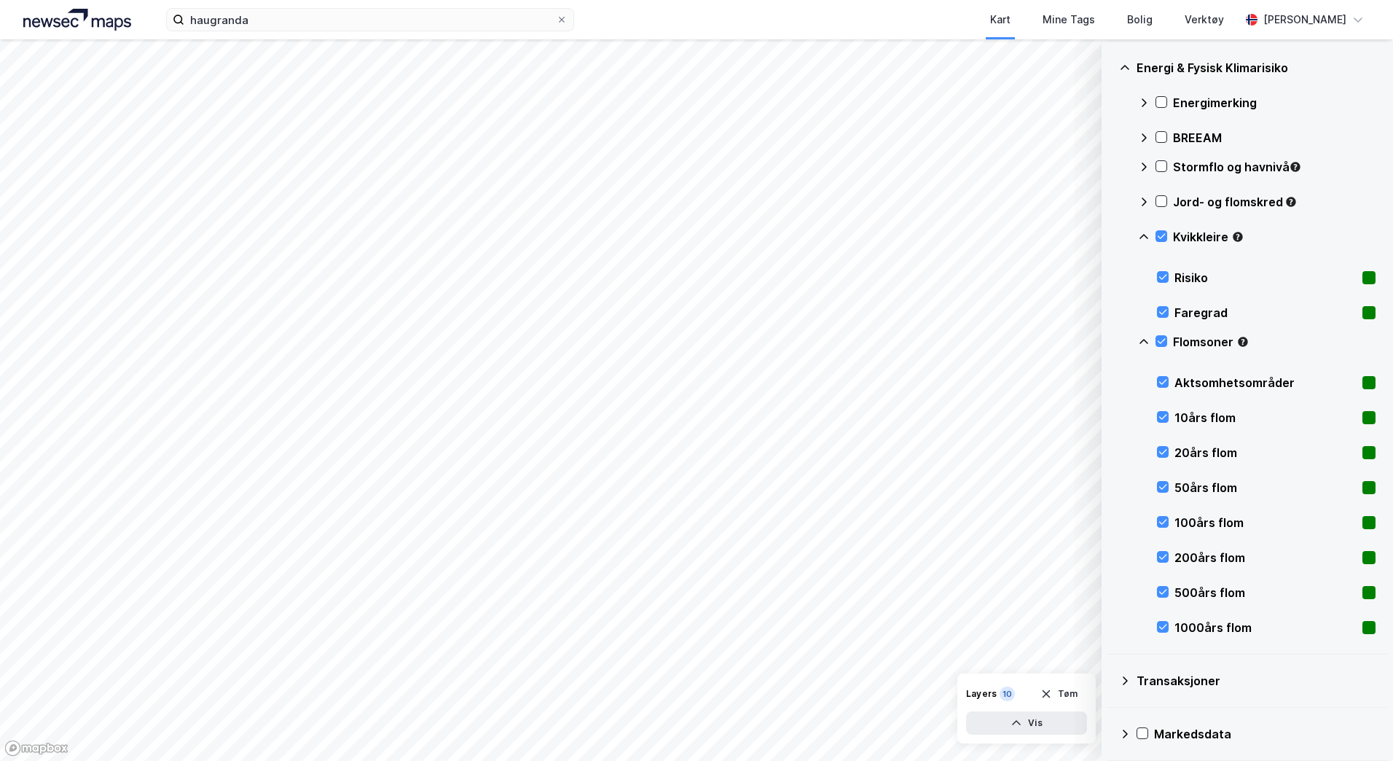
click at [98, 19] on img at bounding box center [77, 20] width 108 height 22
click at [29, 19] on img at bounding box center [77, 20] width 108 height 22
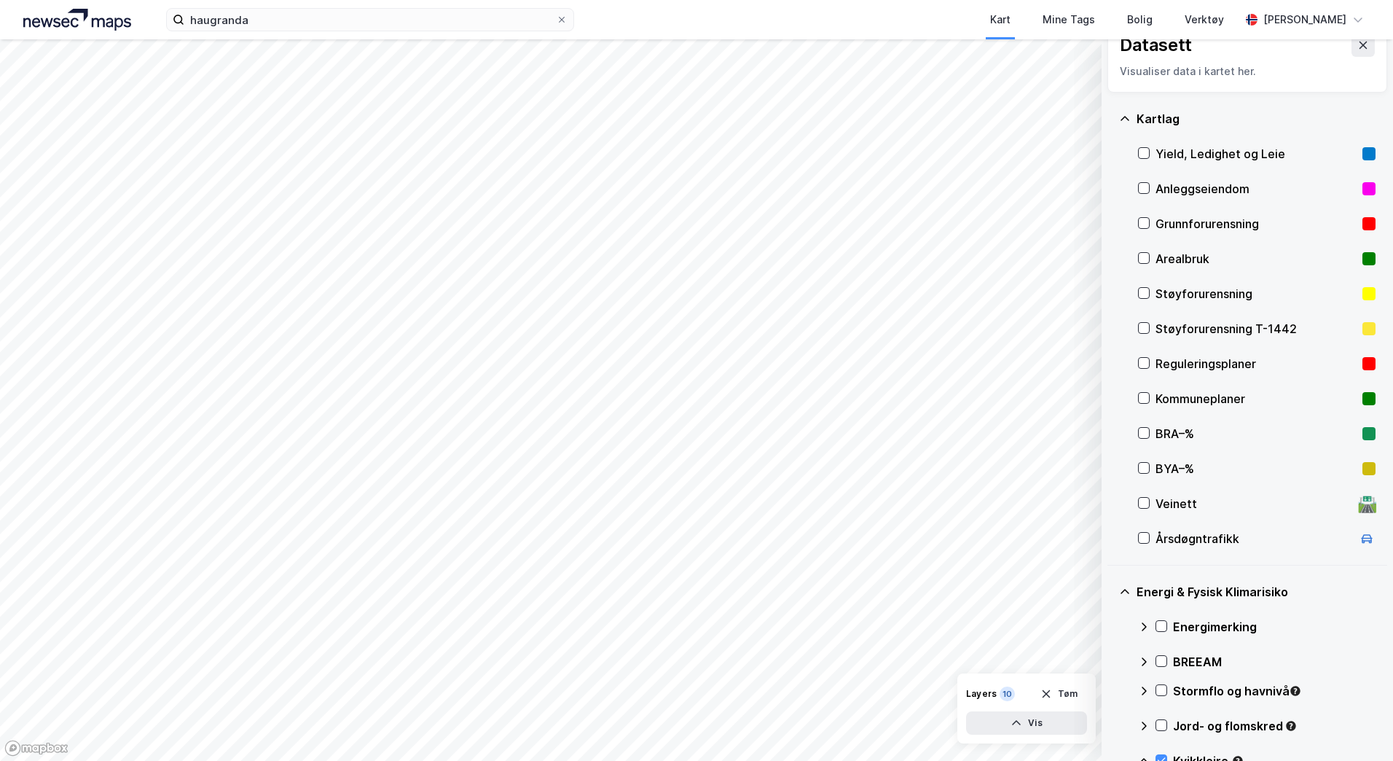
scroll to position [0, 0]
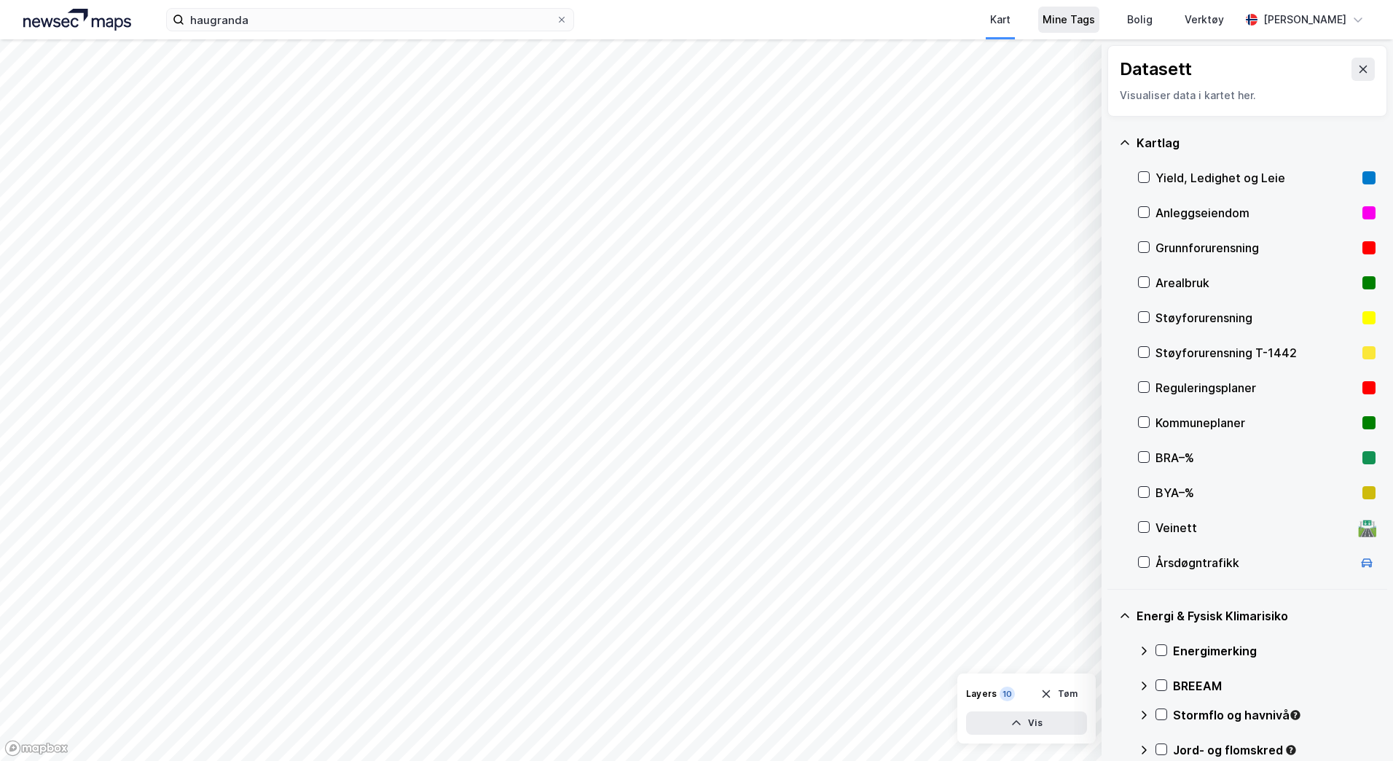
click at [1095, 17] on div "Mine Tags" at bounding box center [1069, 19] width 52 height 17
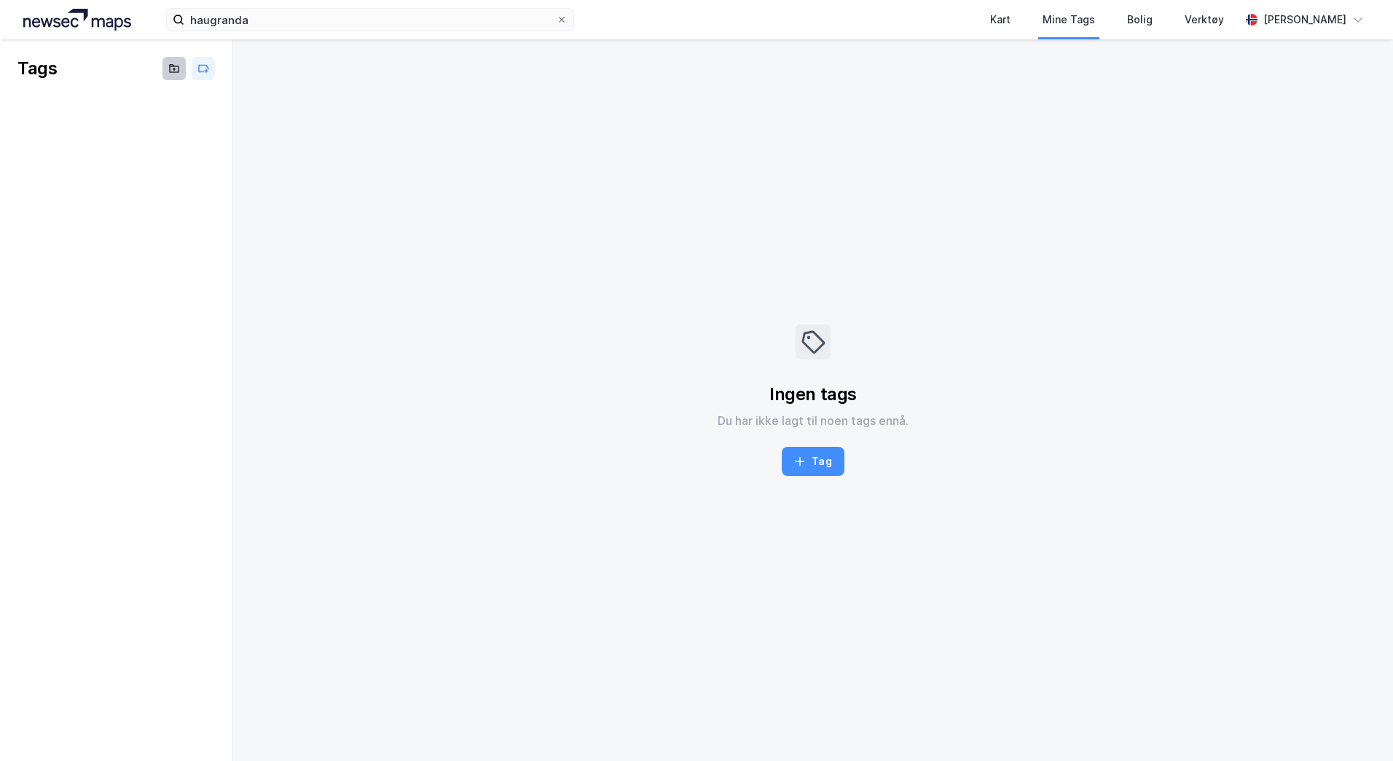
click at [173, 74] on icon at bounding box center [174, 69] width 12 height 12
click at [197, 74] on icon at bounding box center [203, 69] width 12 height 12
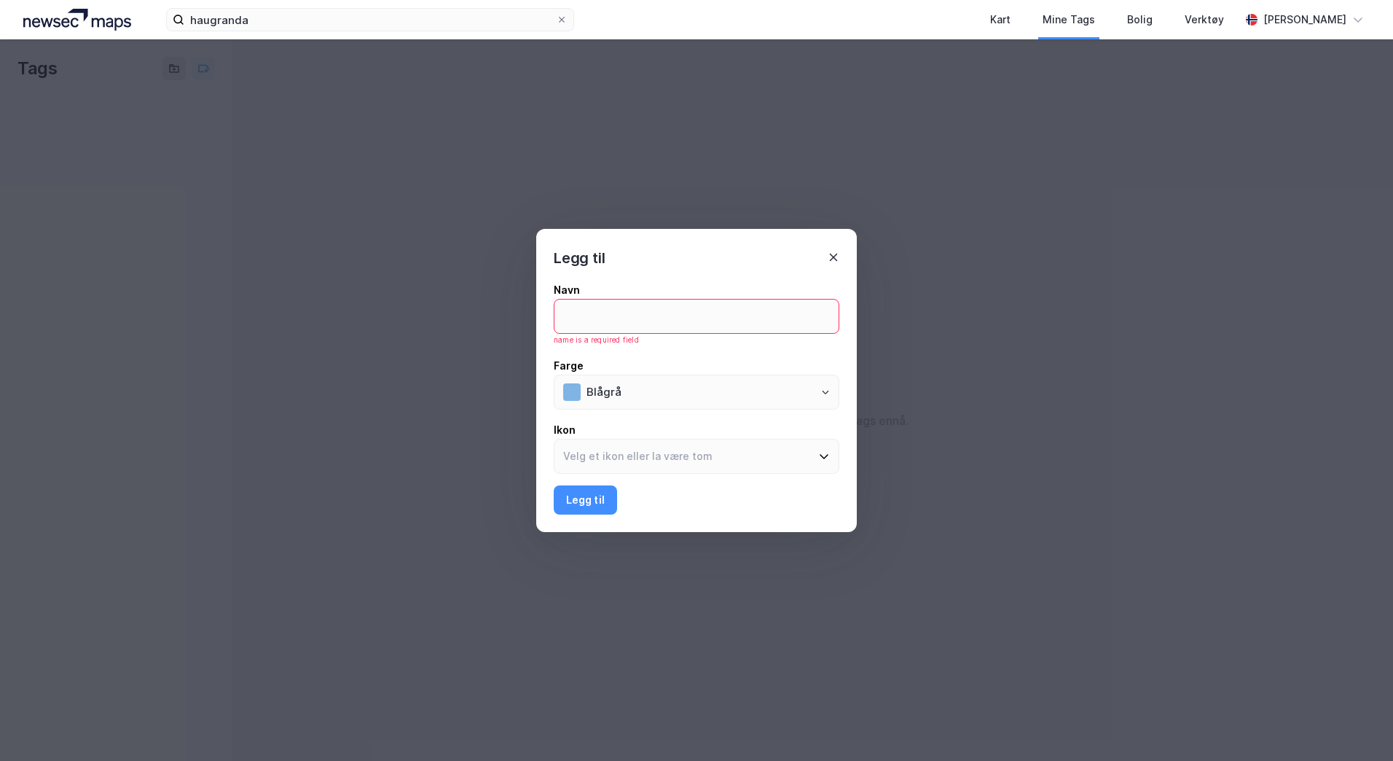
click at [831, 265] on div "Legg til" at bounding box center [696, 249] width 321 height 41
click at [834, 257] on icon at bounding box center [834, 258] width 8 height 8
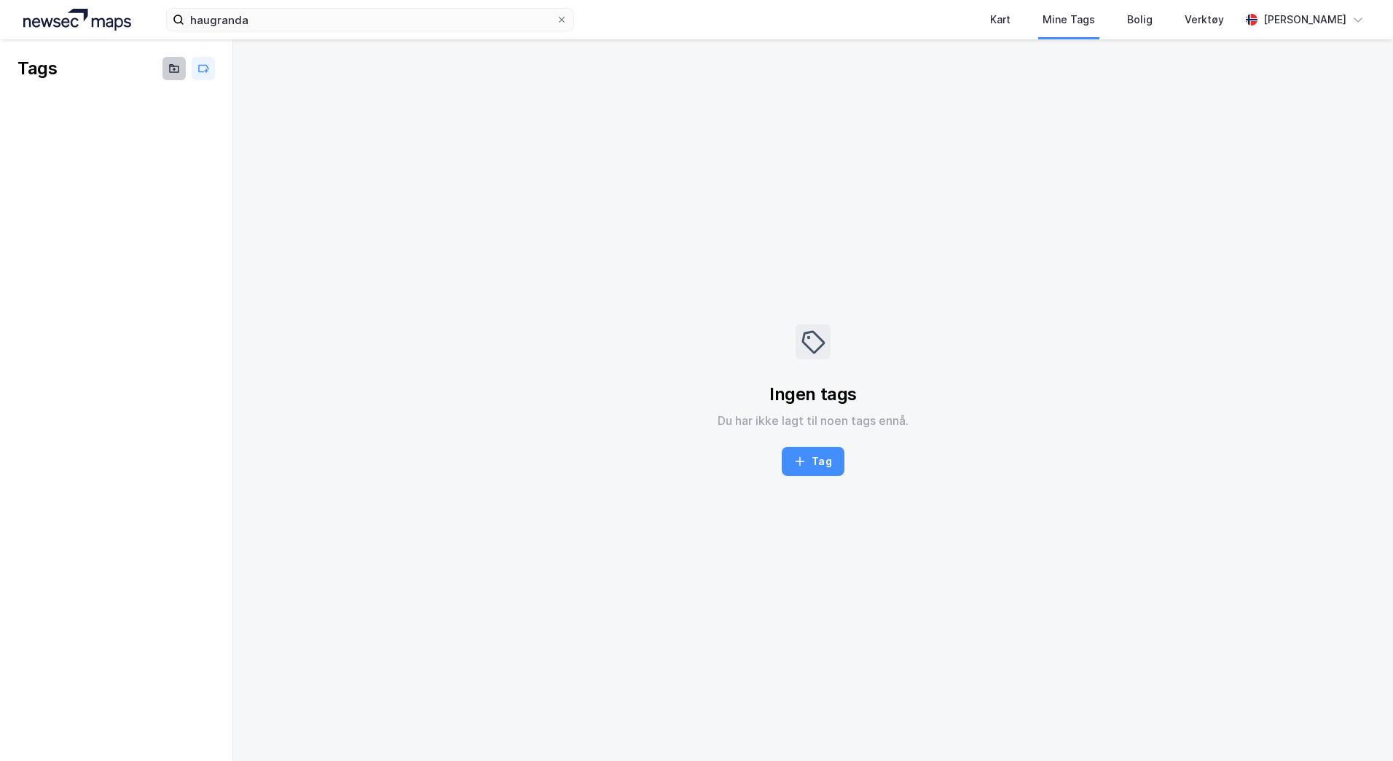
click at [178, 66] on icon at bounding box center [174, 69] width 9 height 6
click at [1212, 19] on div "Verktøy" at bounding box center [1204, 19] width 39 height 17
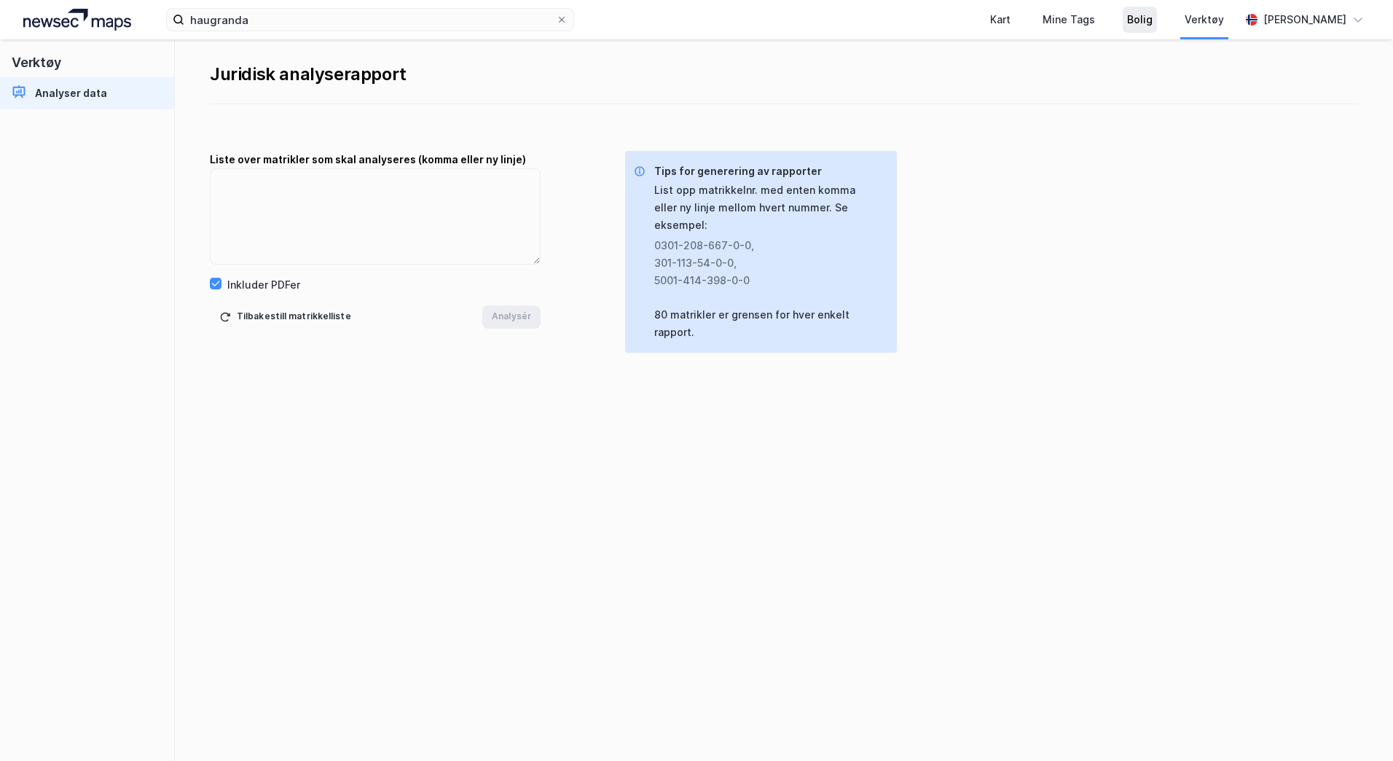
click at [1153, 22] on div "Bolig" at bounding box center [1140, 19] width 26 height 17
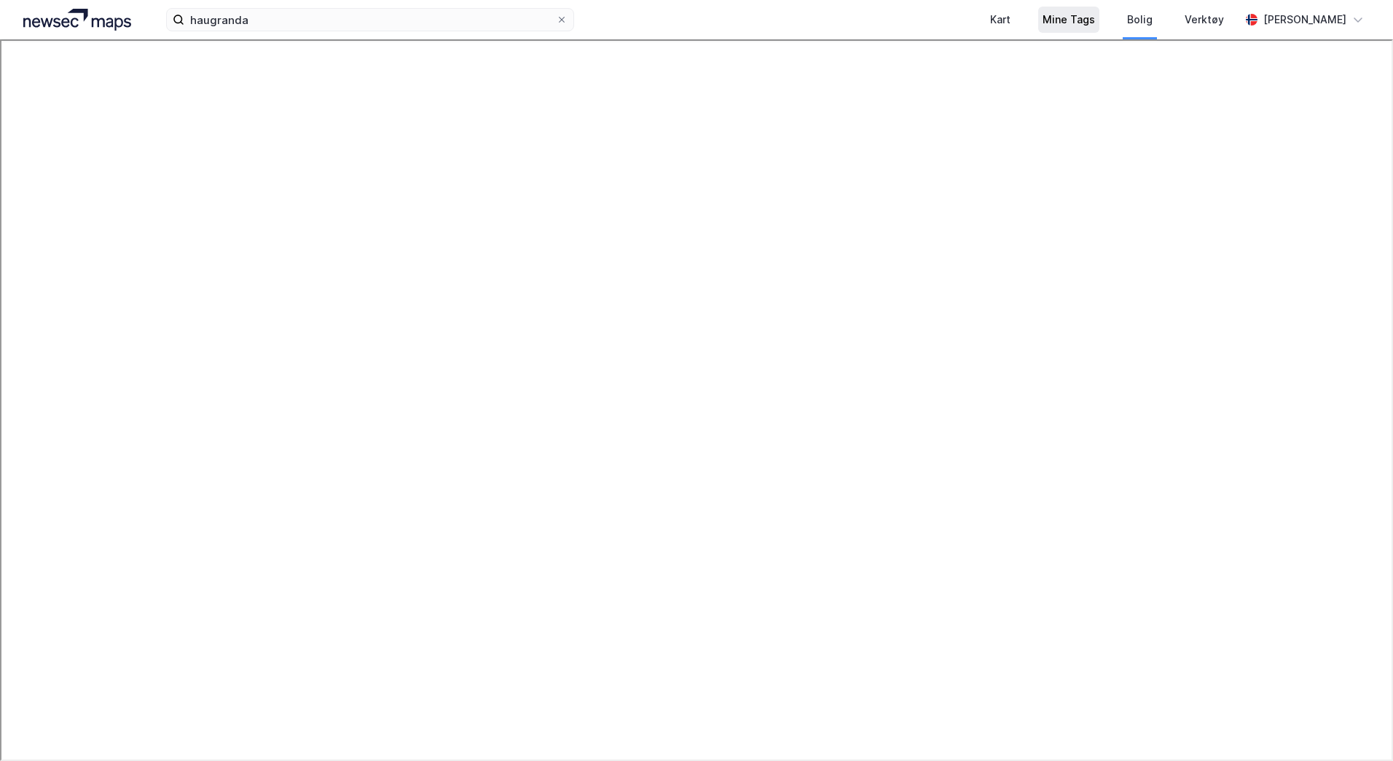
click at [1095, 20] on div "Mine Tags" at bounding box center [1069, 19] width 52 height 17
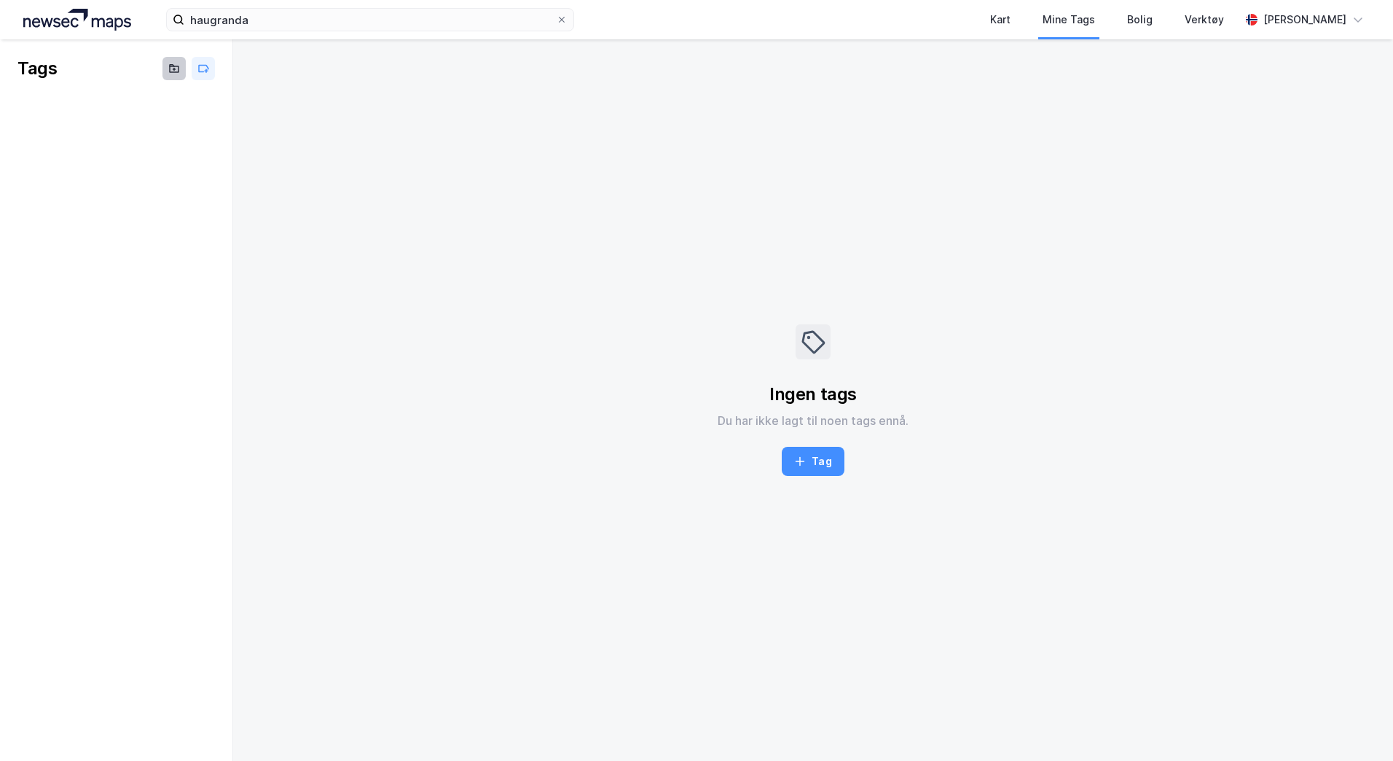
click at [178, 72] on icon at bounding box center [174, 69] width 9 height 6
click at [133, 109] on input at bounding box center [110, 109] width 149 height 22
click at [181, 63] on button at bounding box center [174, 68] width 23 height 23
click at [826, 459] on button "Tag" at bounding box center [813, 461] width 62 height 29
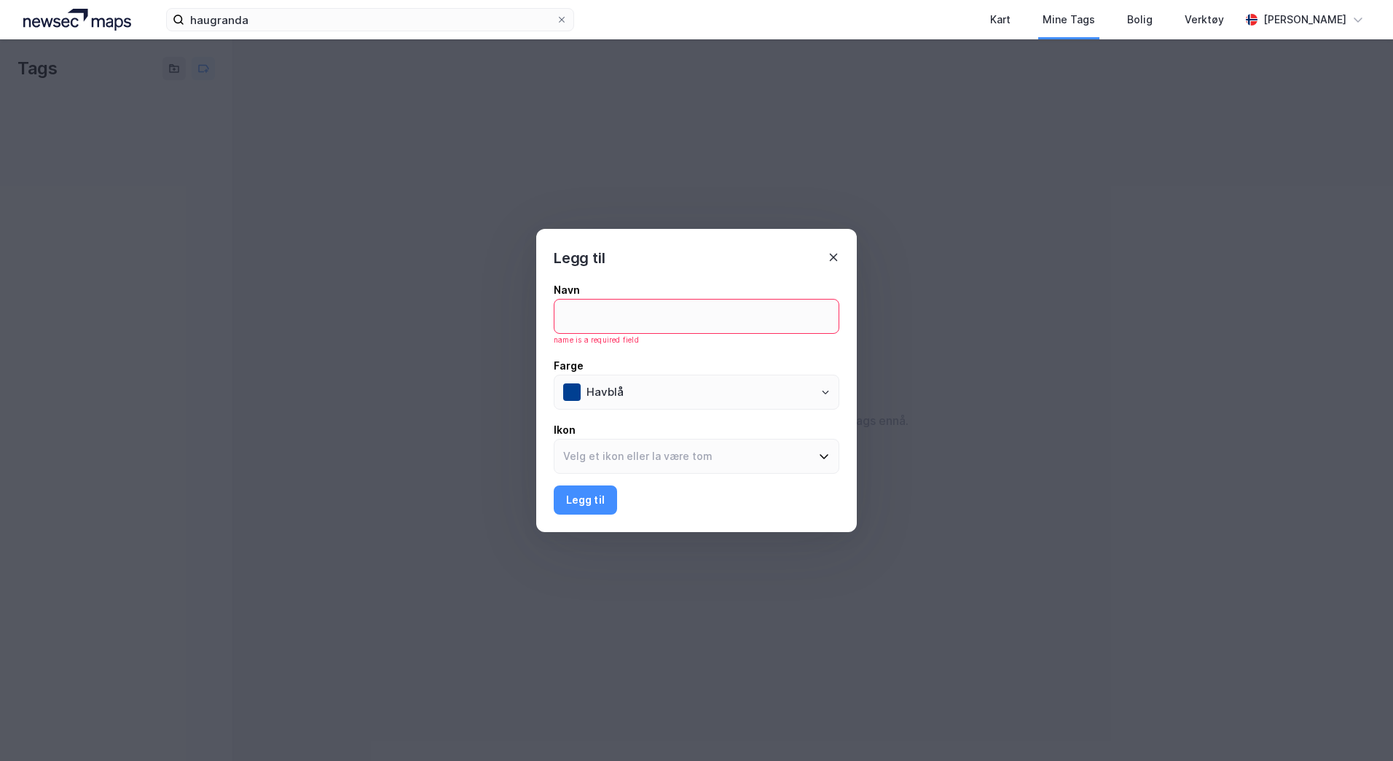
click at [838, 262] on icon at bounding box center [834, 257] width 12 height 12
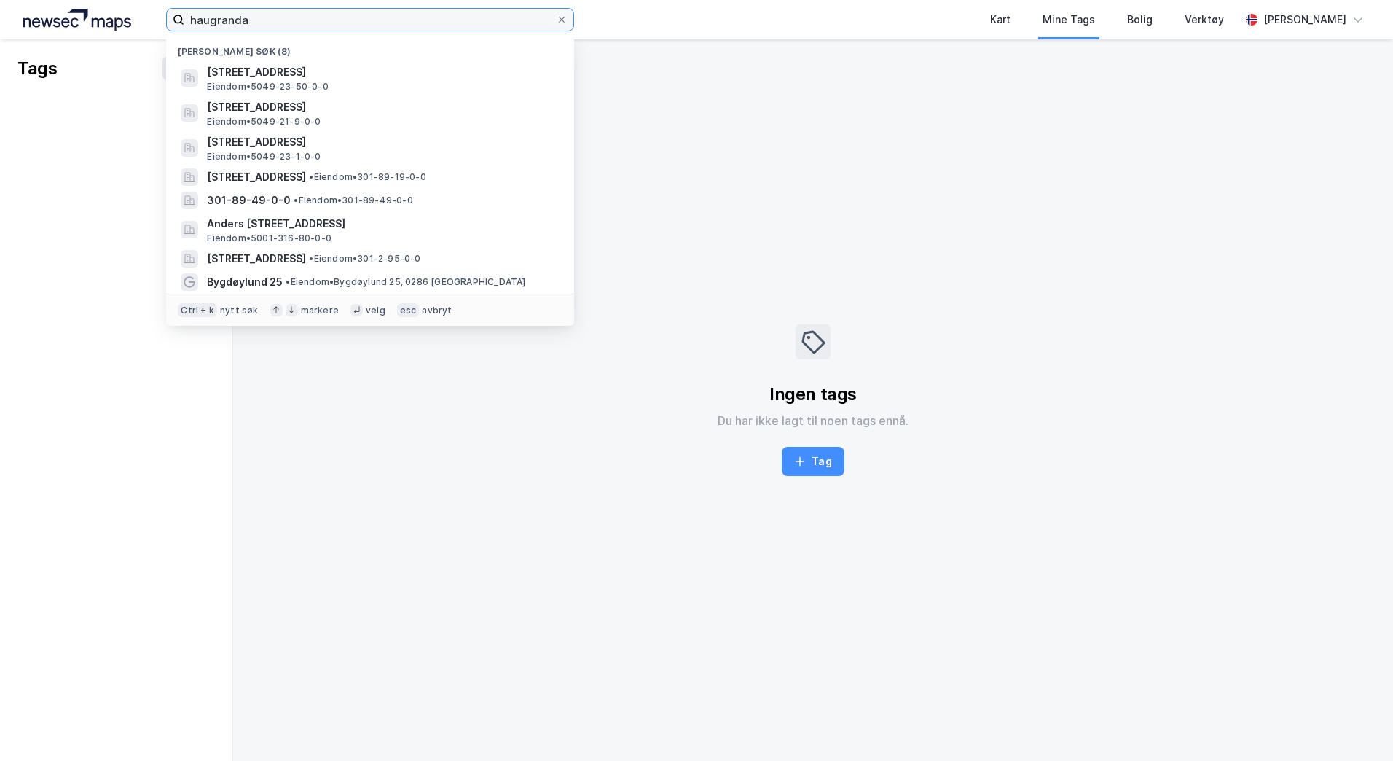
click at [257, 23] on input "haugranda" at bounding box center [370, 20] width 372 height 22
type input "h"
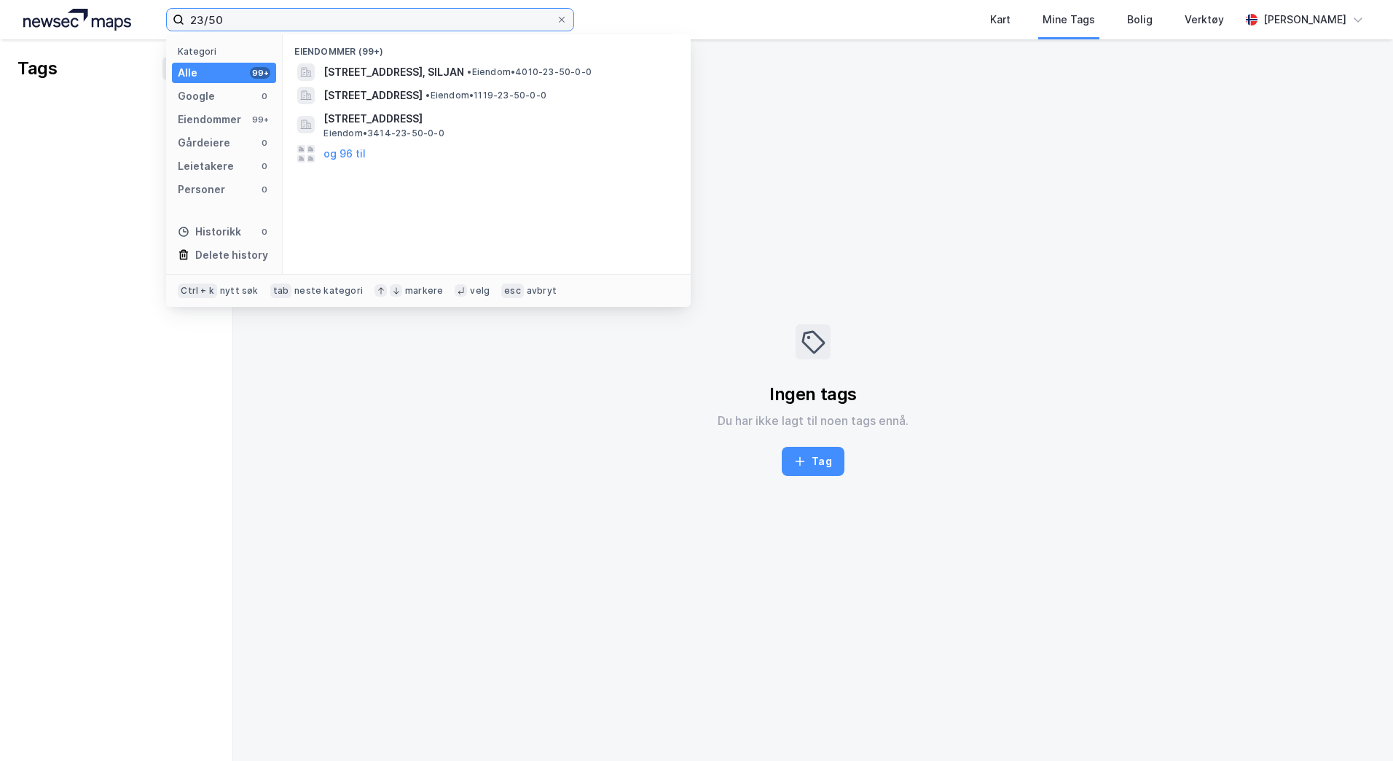
type input "23/50"
click at [345, 149] on button "og 96 til" at bounding box center [345, 153] width 42 height 17
